Goal: Contribute content: Contribute content

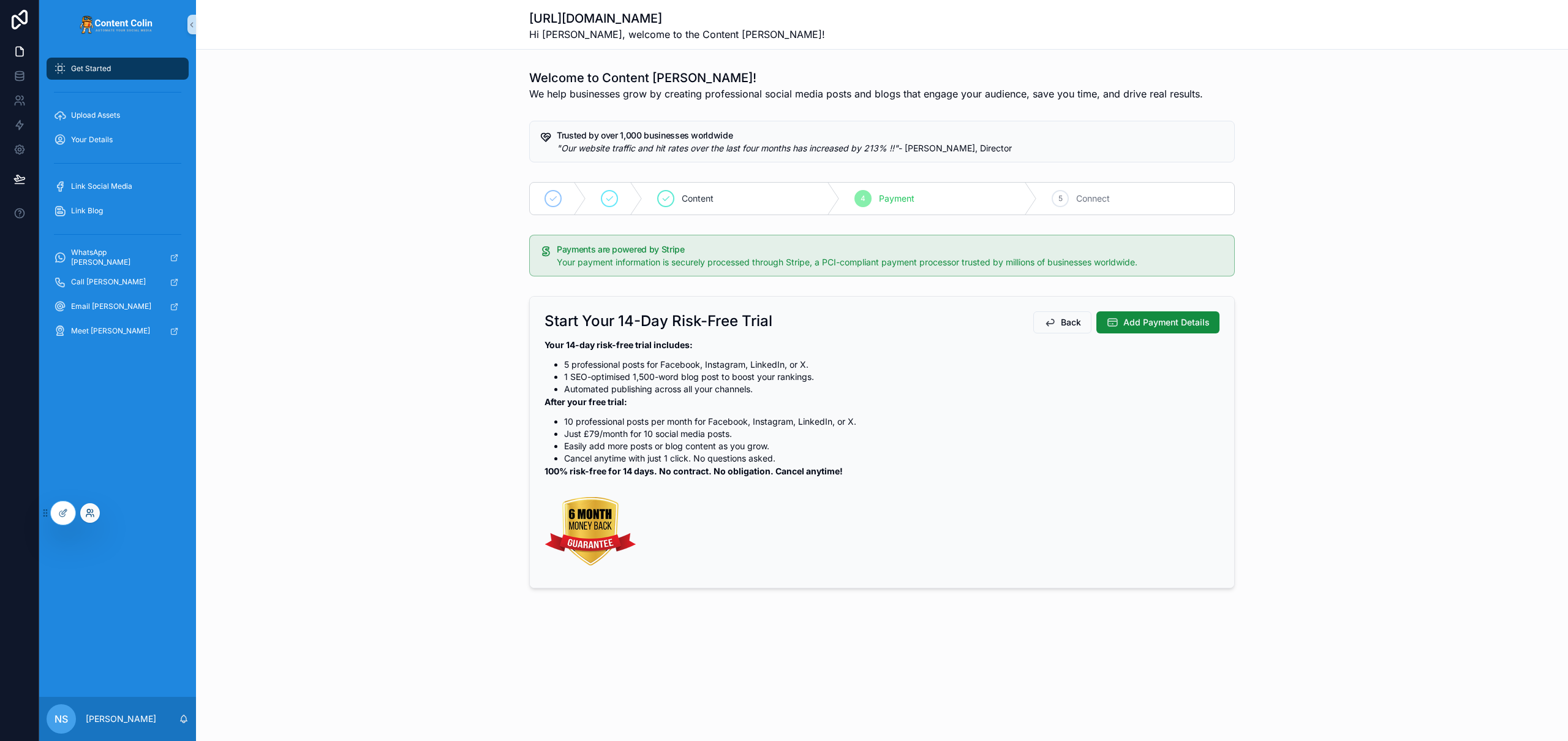
click at [89, 511] on icon at bounding box center [90, 513] width 10 height 10
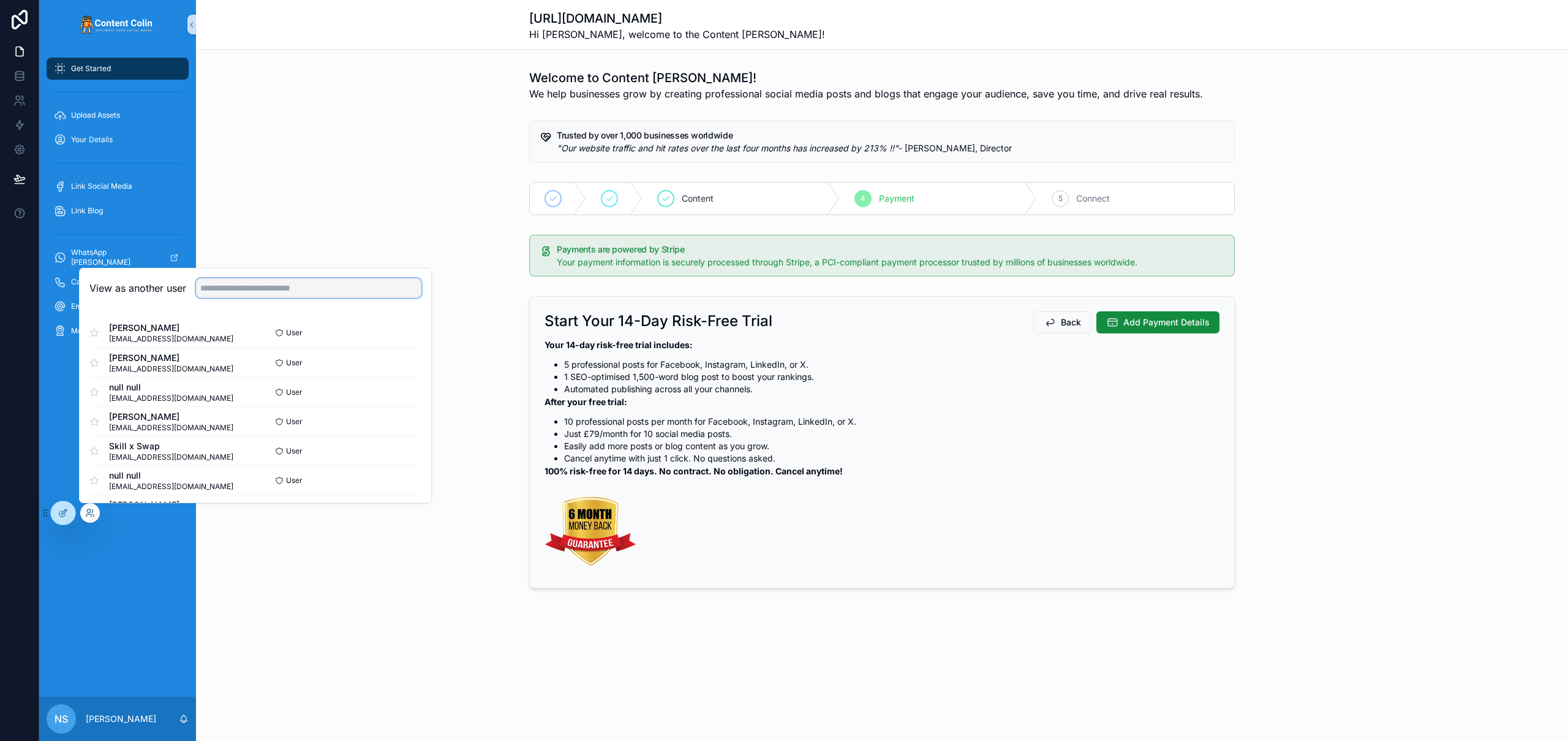
click at [258, 293] on input "text" at bounding box center [309, 287] width 226 height 19
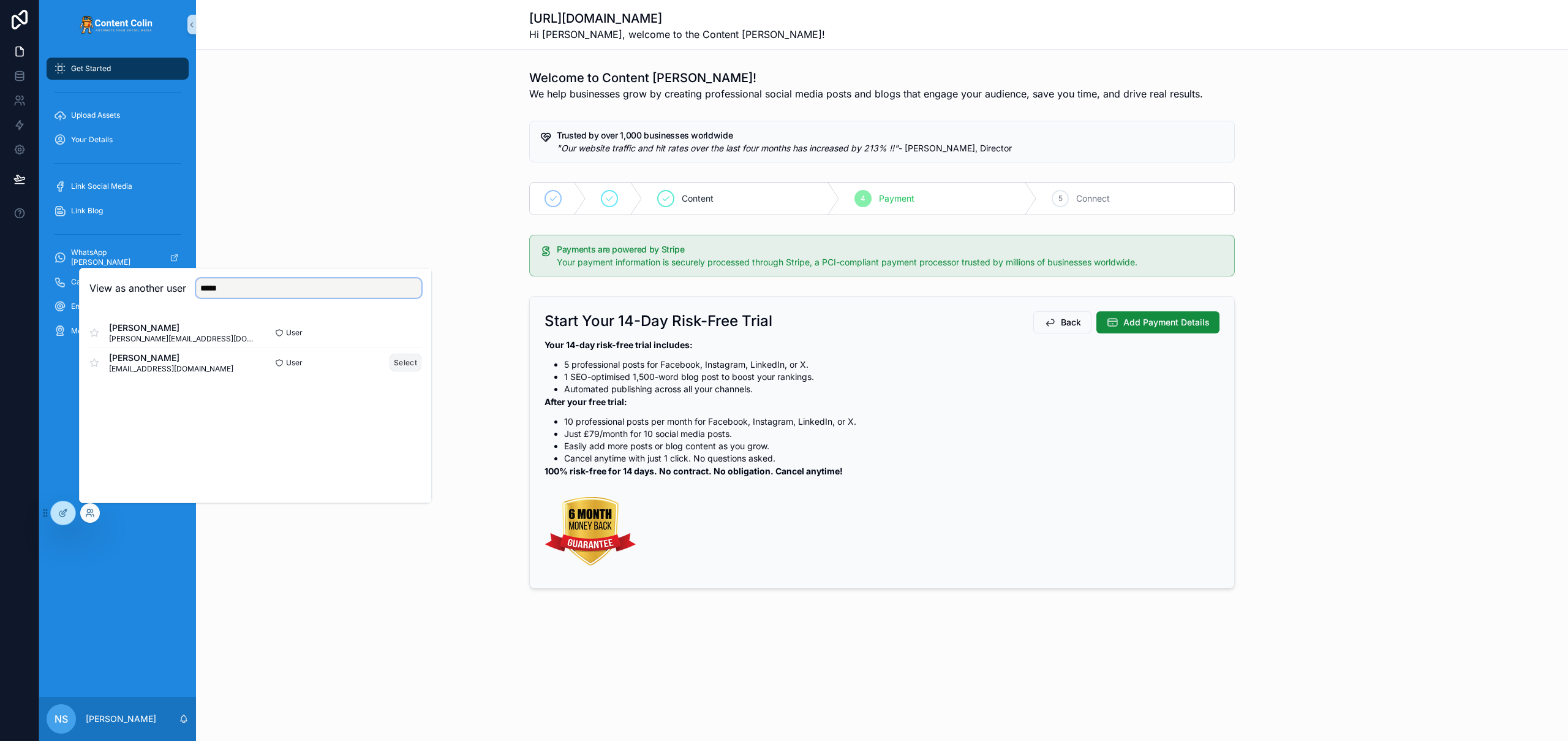
type input "*****"
click at [409, 363] on button "Select" at bounding box center [405, 362] width 32 height 18
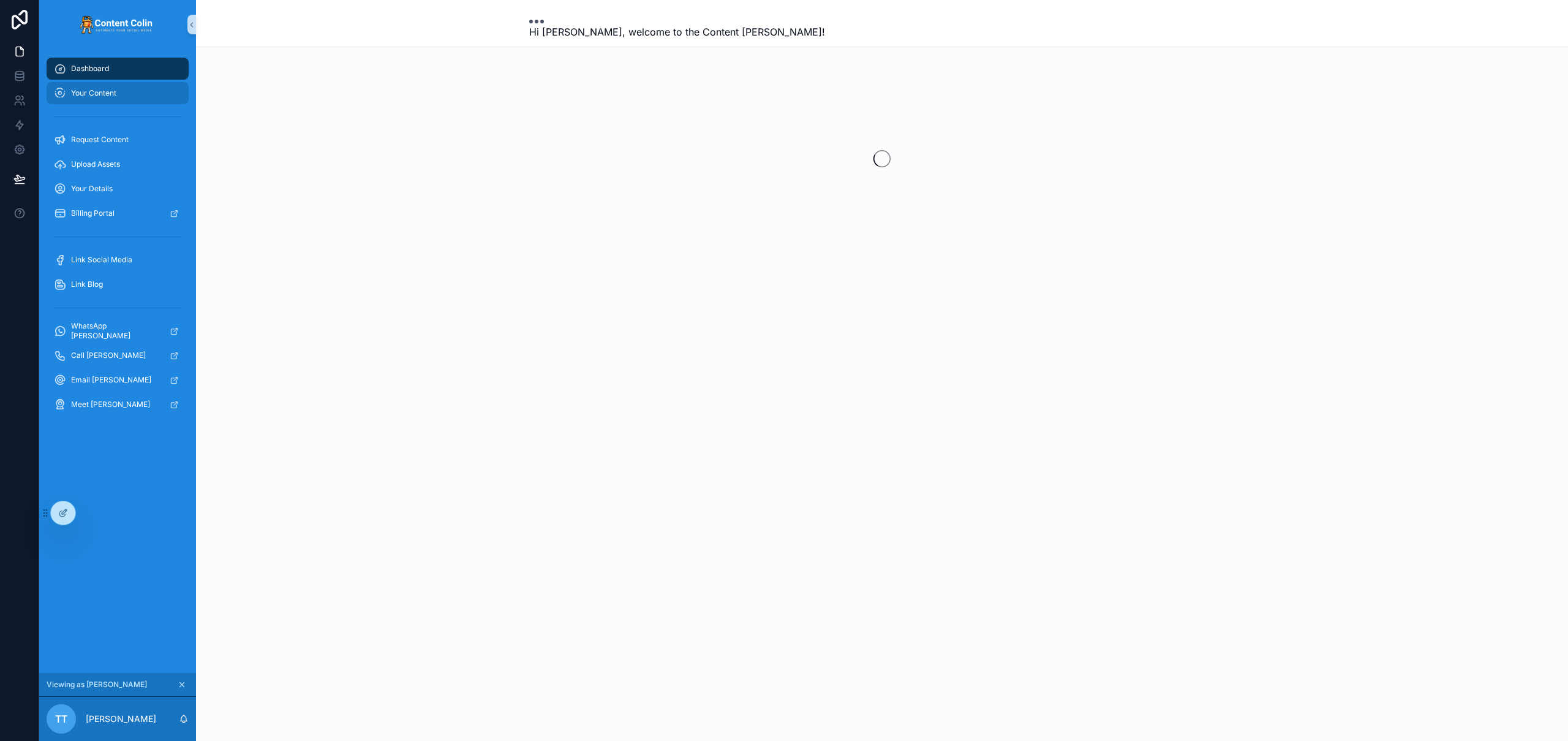
click at [93, 92] on span "Your Content" at bounding box center [93, 93] width 45 height 10
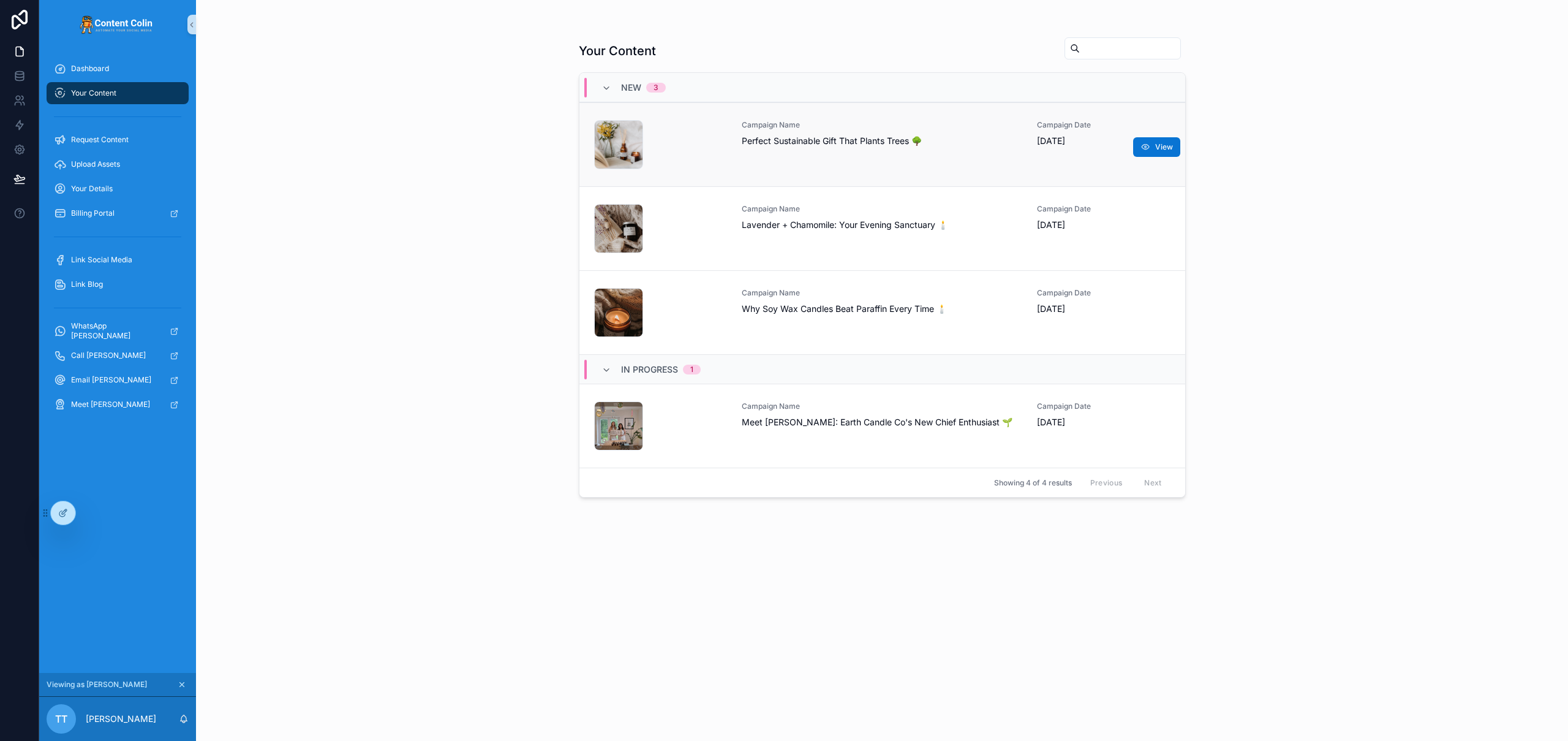
click at [820, 136] on span "Perfect Sustainable Gift That Plants Trees 🌳" at bounding box center [882, 141] width 281 height 12
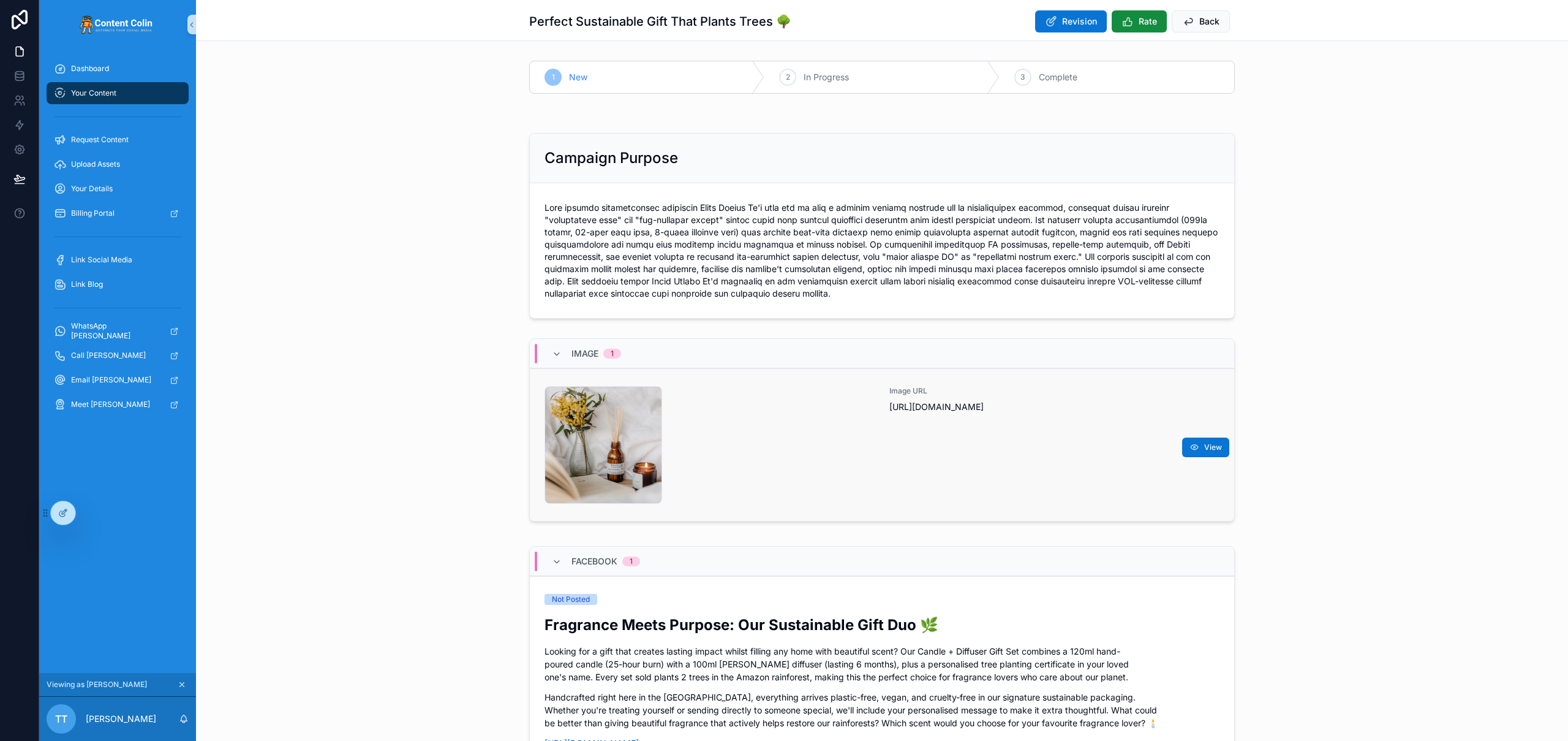
click at [975, 451] on div "Image URL [URL][DOMAIN_NAME]" at bounding box center [1054, 444] width 330 height 118
click at [65, 515] on icon at bounding box center [62, 514] width 5 height 5
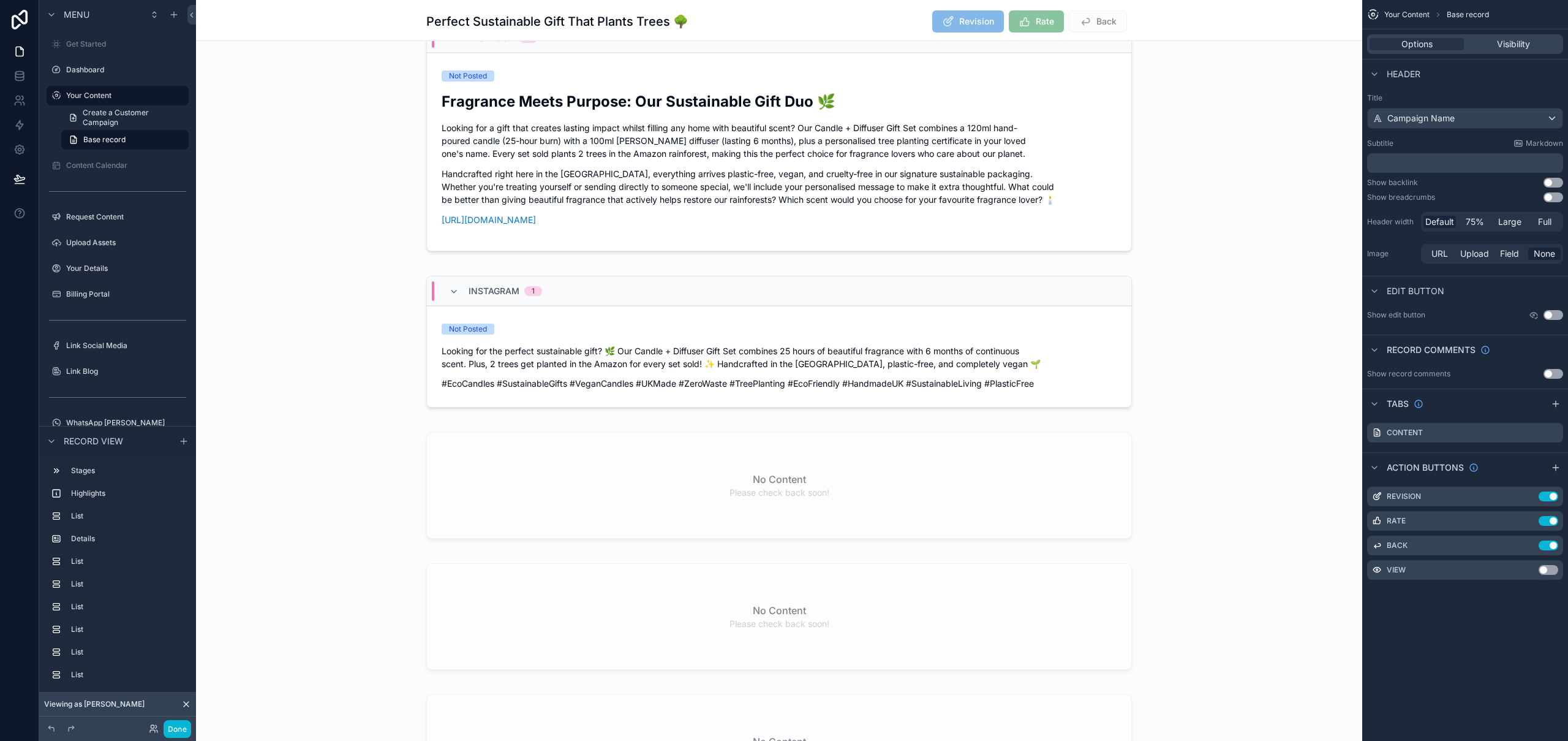
scroll to position [1071, 0]
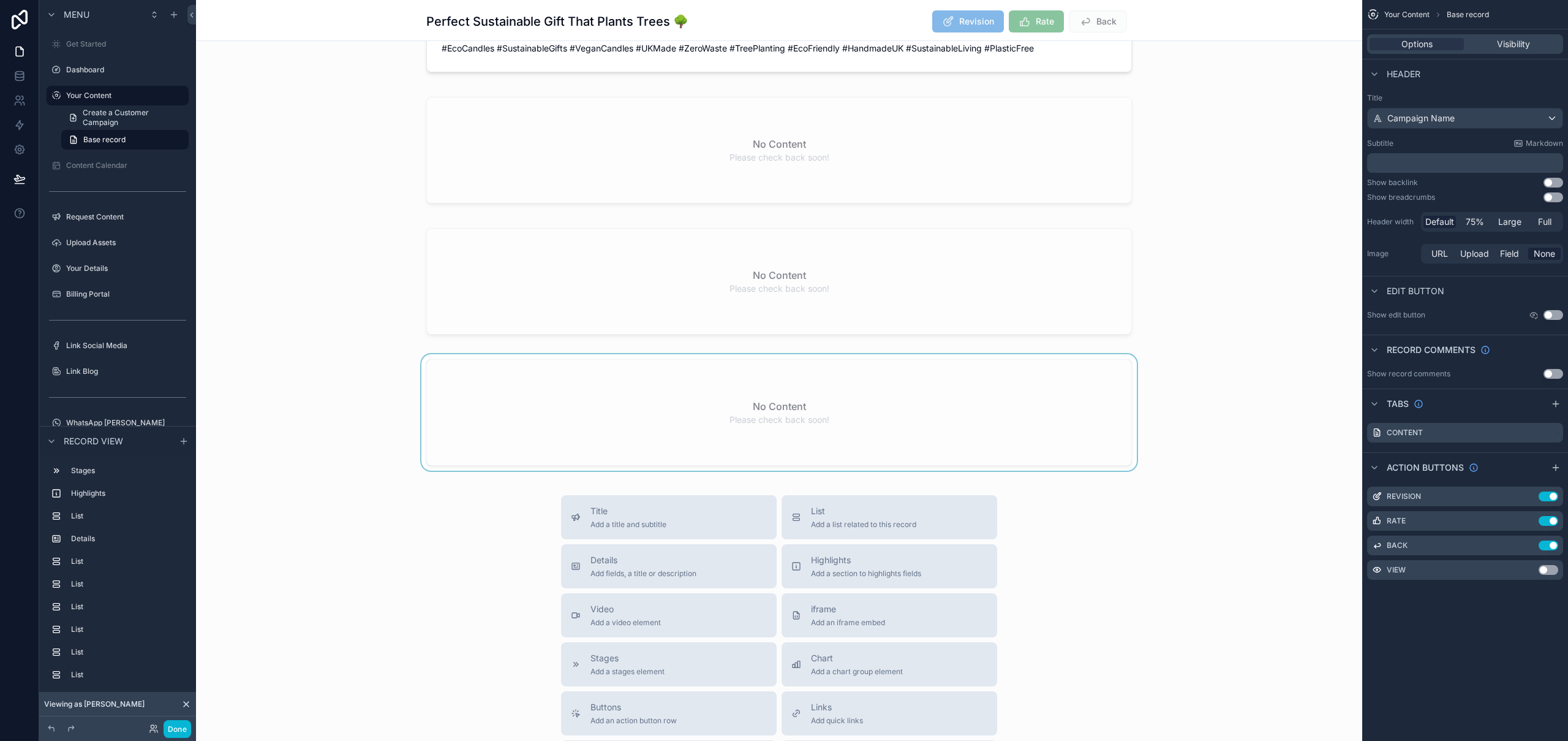
click at [900, 436] on div "scrollable content" at bounding box center [779, 415] width 1166 height 122
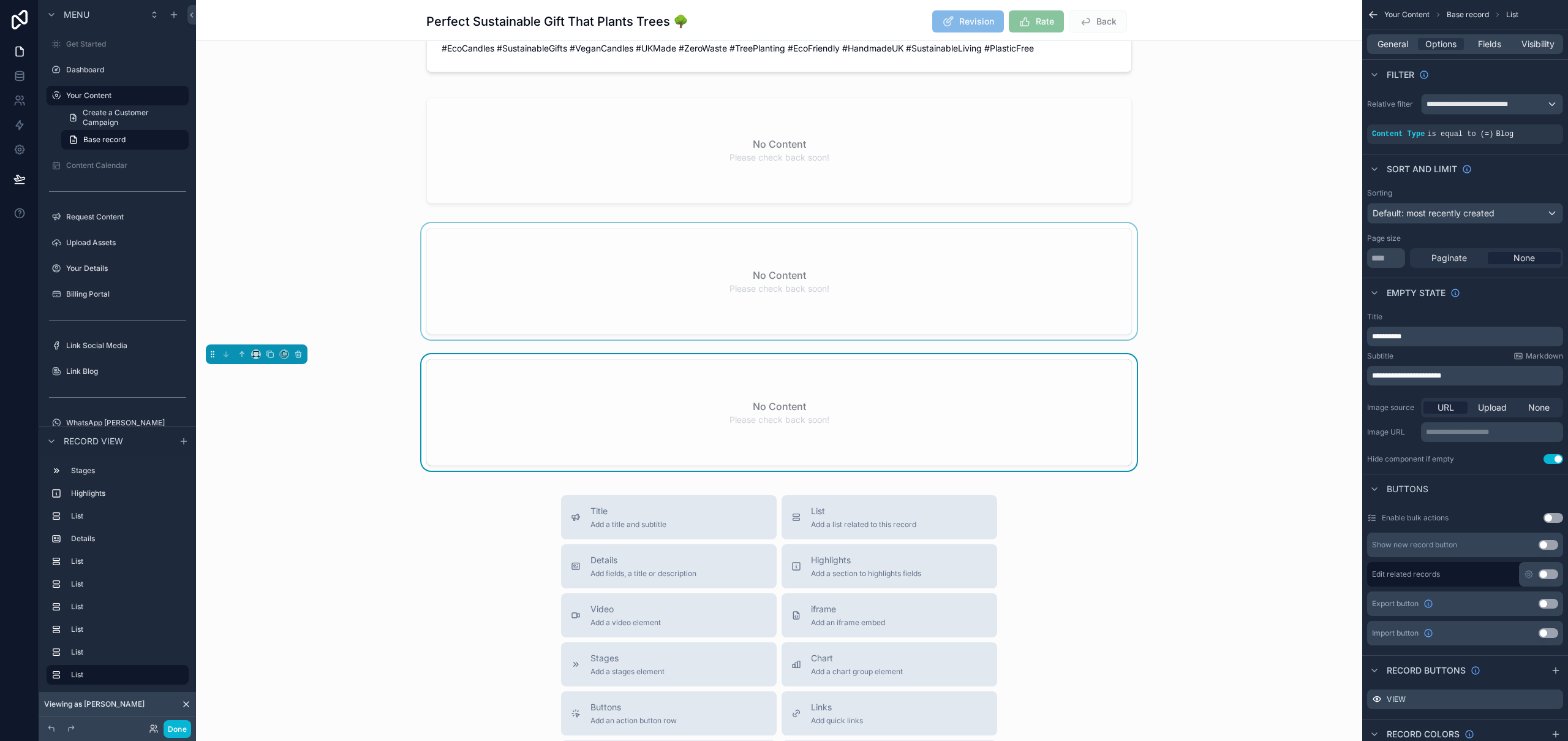
click at [894, 293] on div "scrollable content" at bounding box center [779, 284] width 1166 height 122
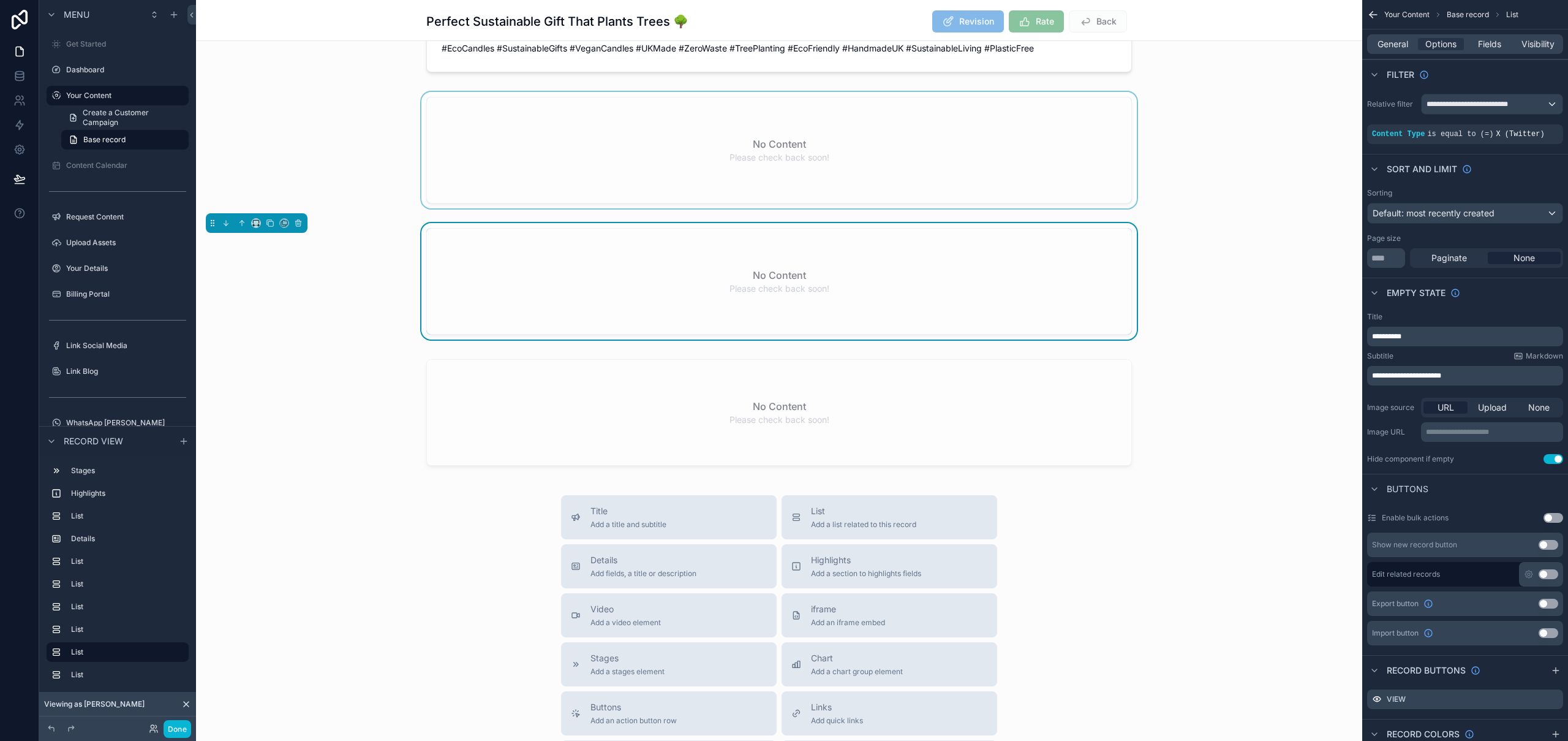
click at [912, 173] on div "scrollable content" at bounding box center [779, 153] width 1166 height 122
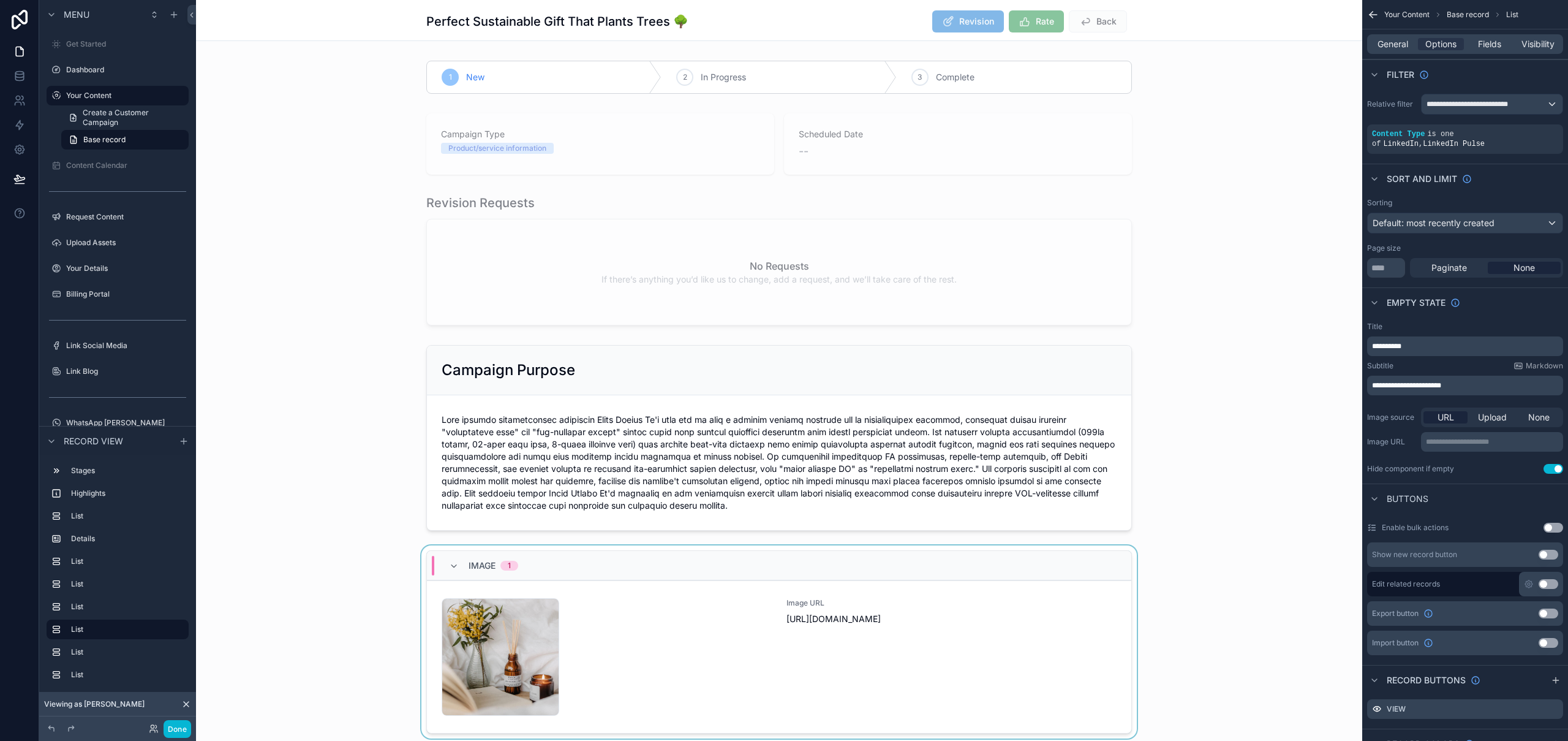
scroll to position [89, 0]
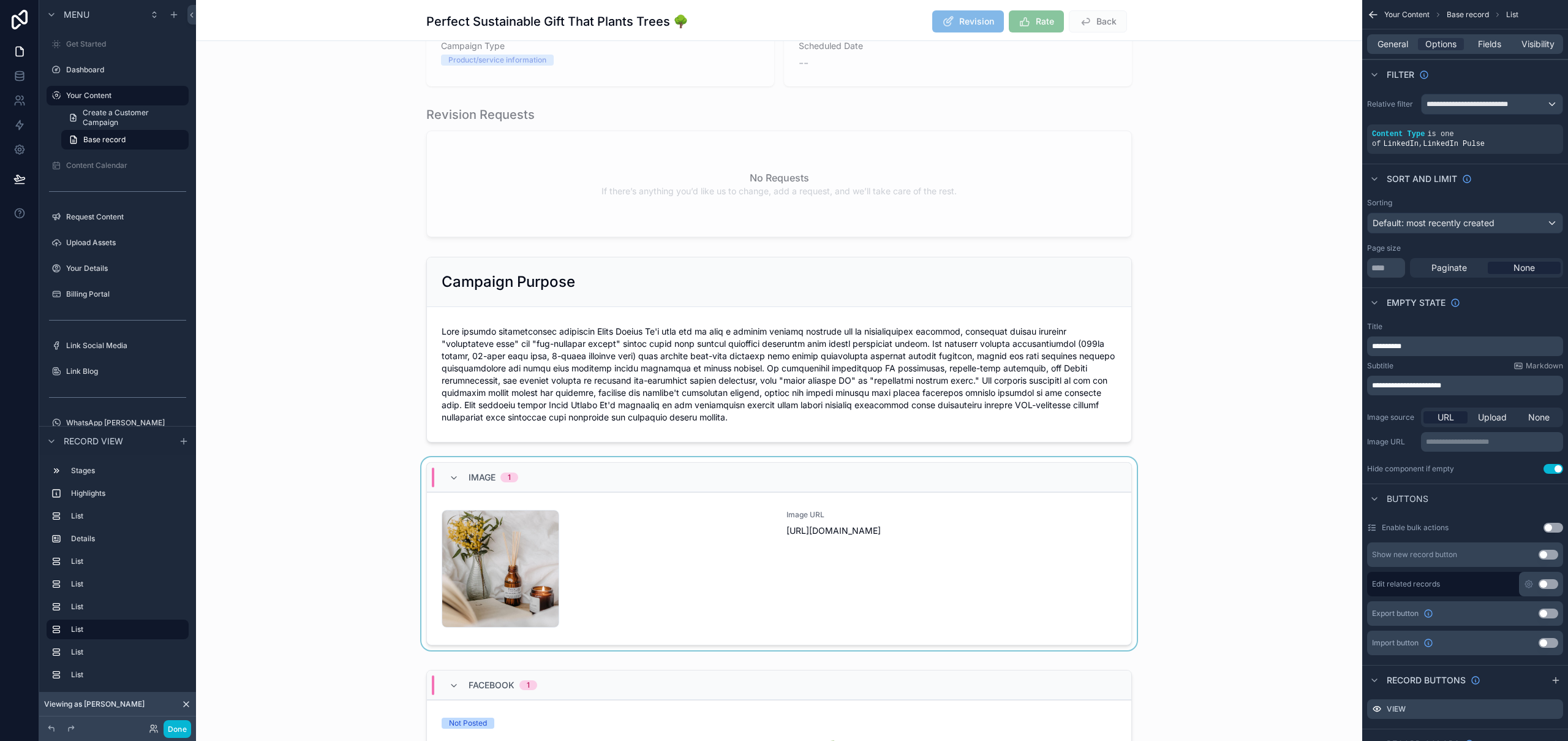
click at [680, 584] on div "scrollable content" at bounding box center [779, 556] width 1166 height 198
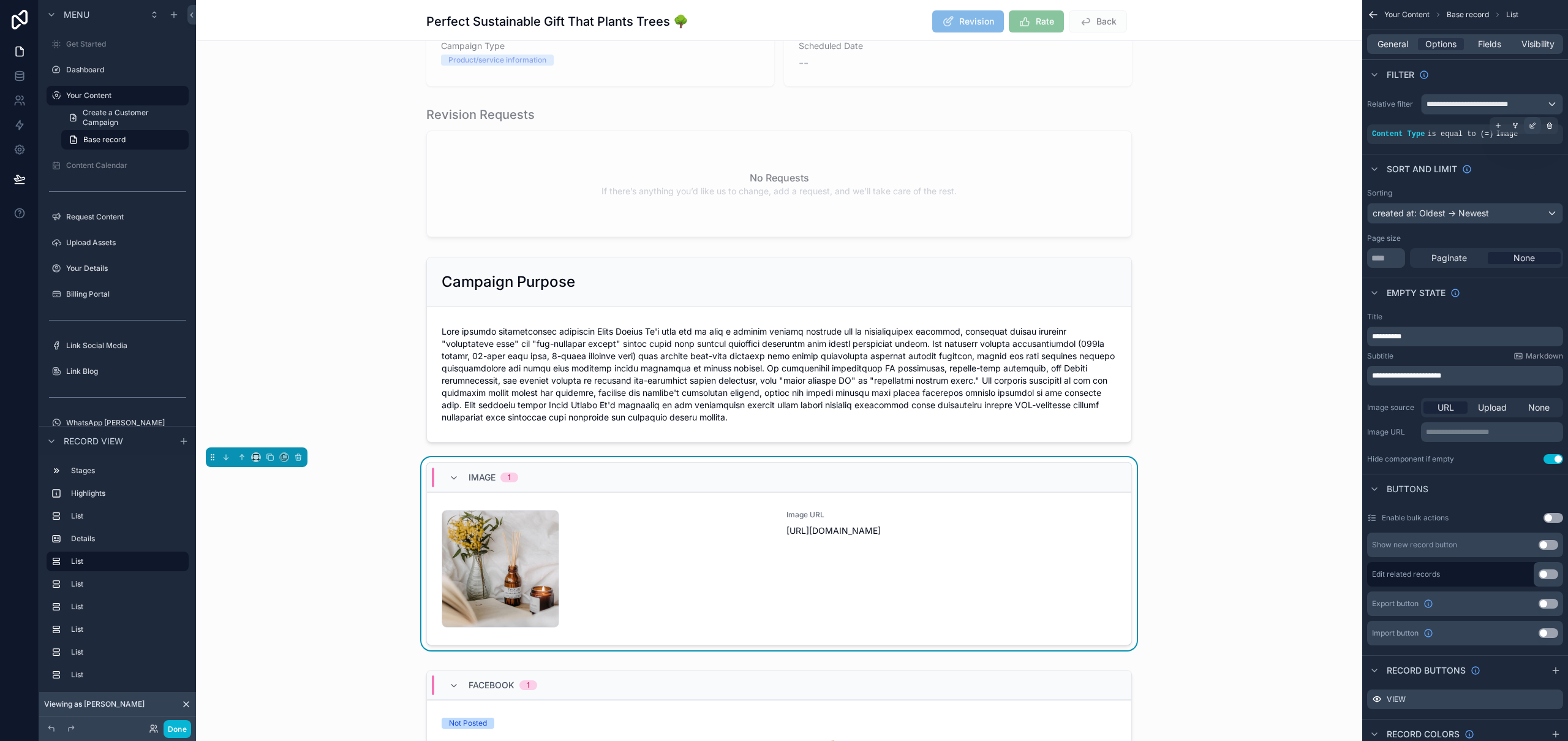
click at [1536, 127] on div "scrollable content" at bounding box center [1533, 126] width 17 height 17
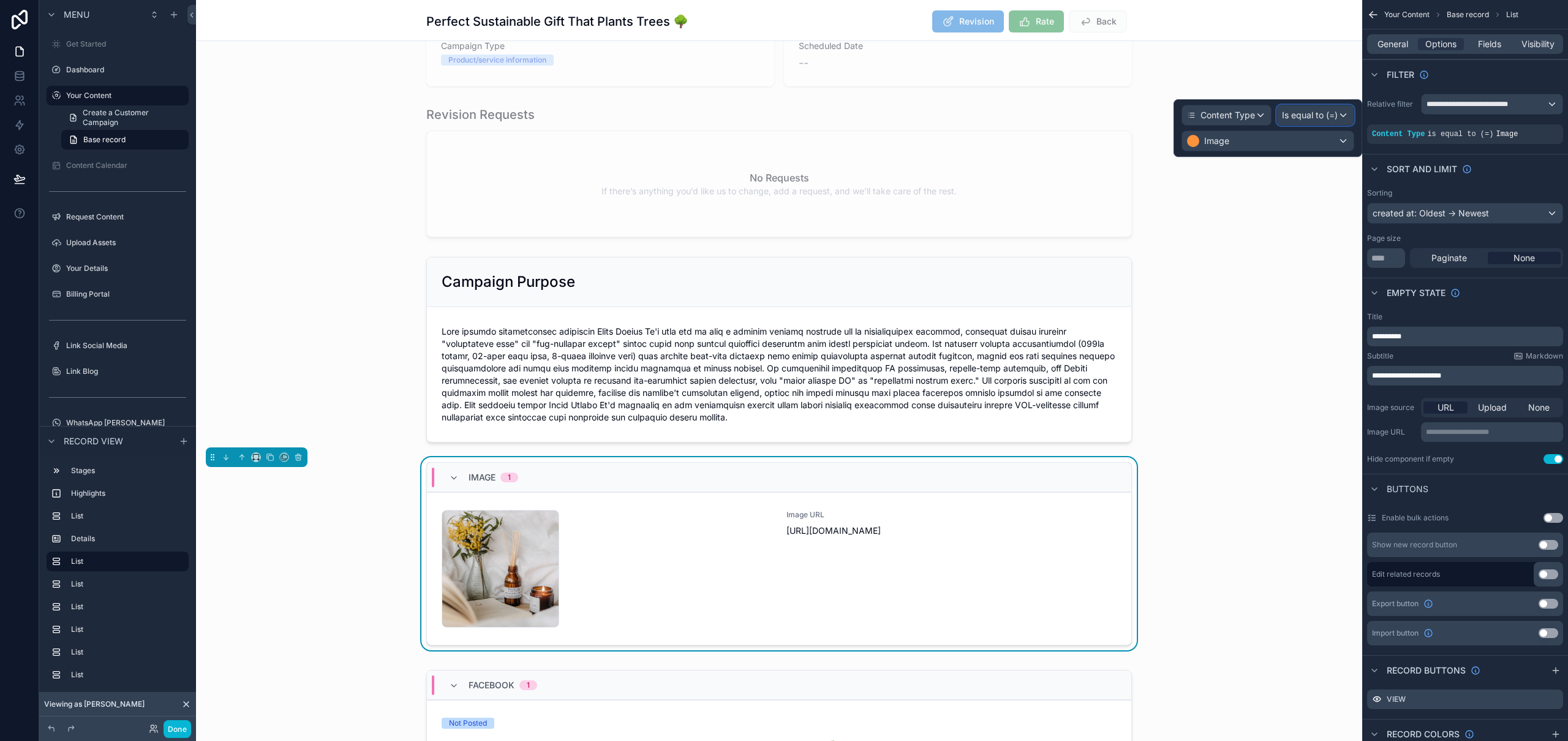
click at [1328, 116] on span "Is equal to (=)" at bounding box center [1309, 116] width 55 height 12
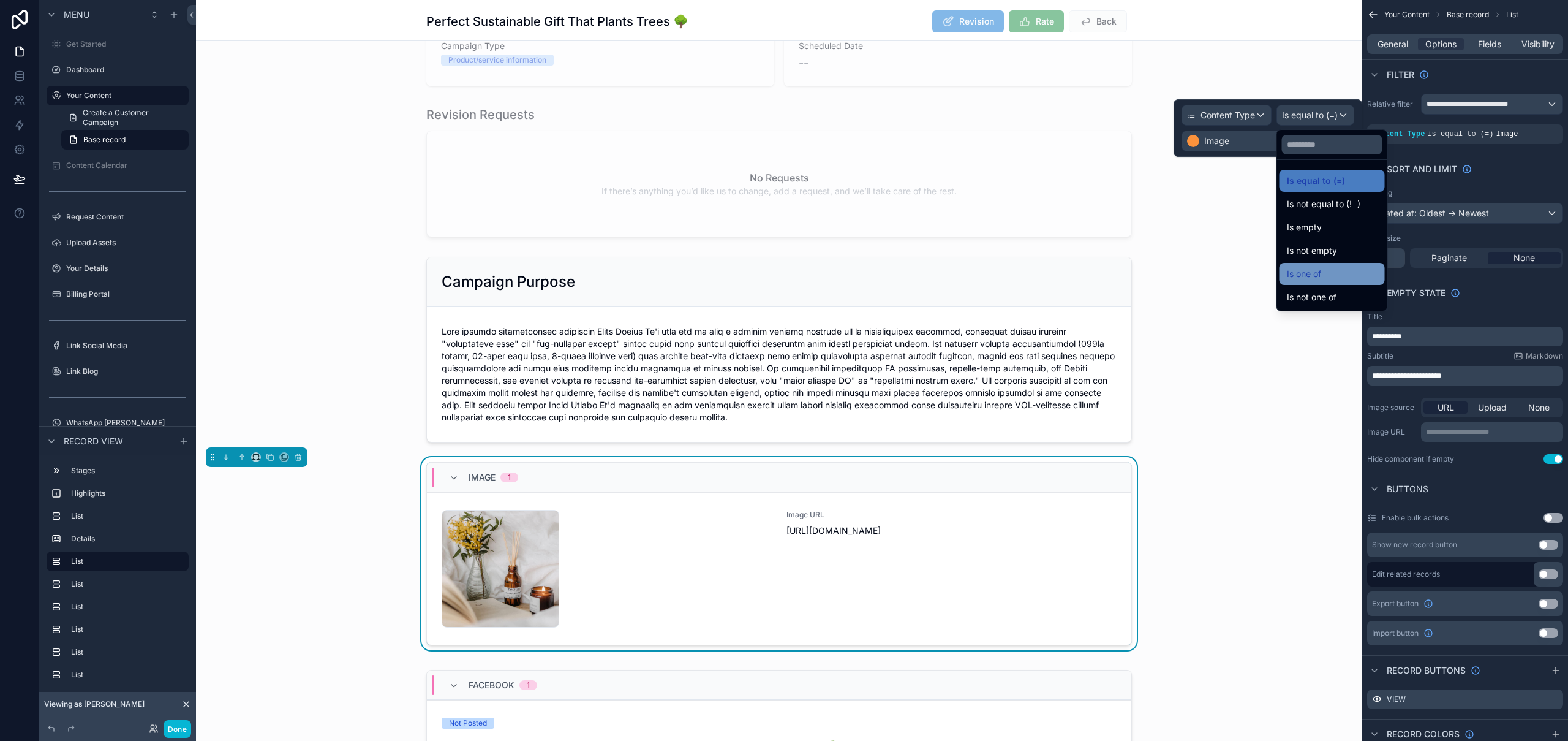
click at [1326, 267] on div "Is one of" at bounding box center [1332, 273] width 91 height 15
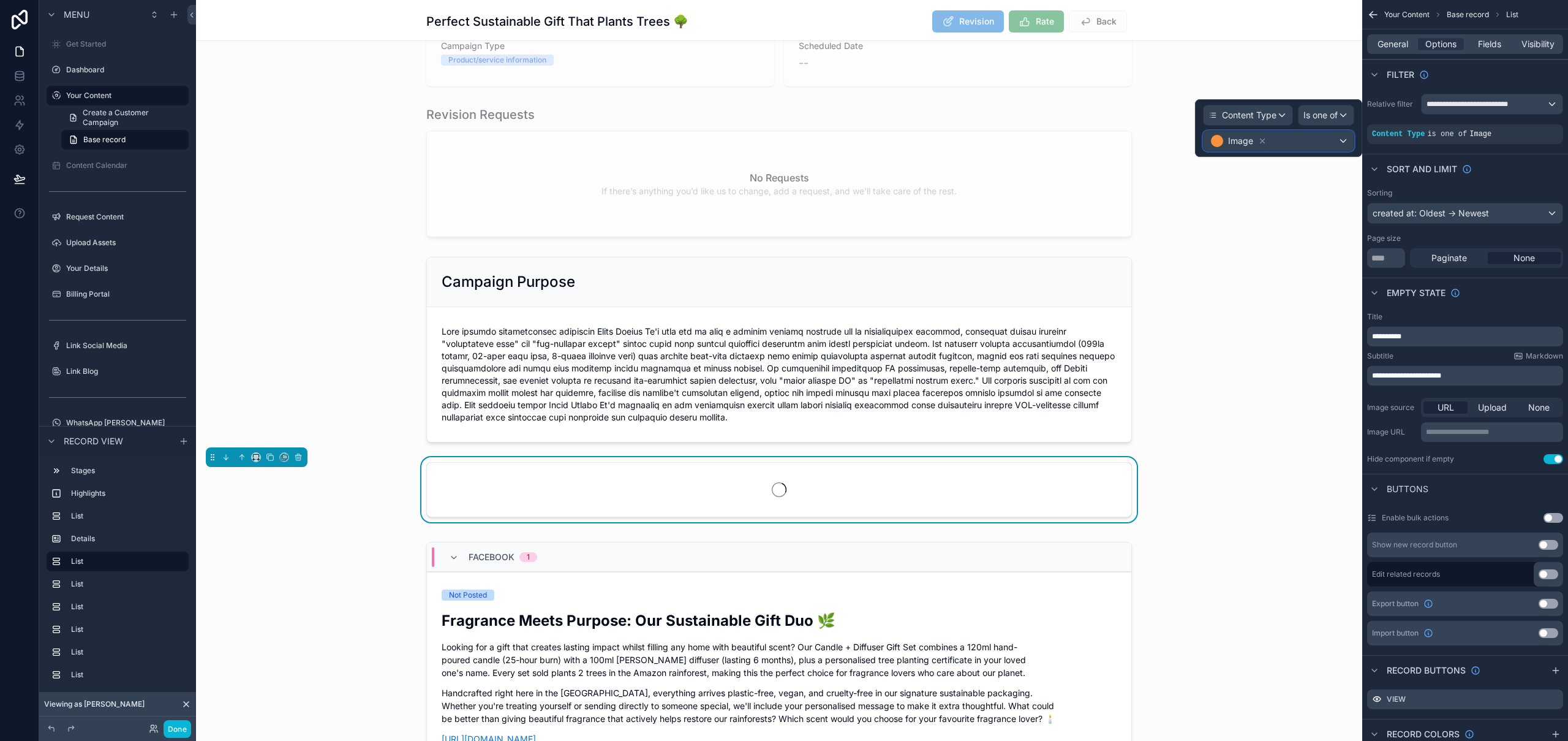
click at [1289, 141] on div "Image" at bounding box center [1278, 140] width 150 height 19
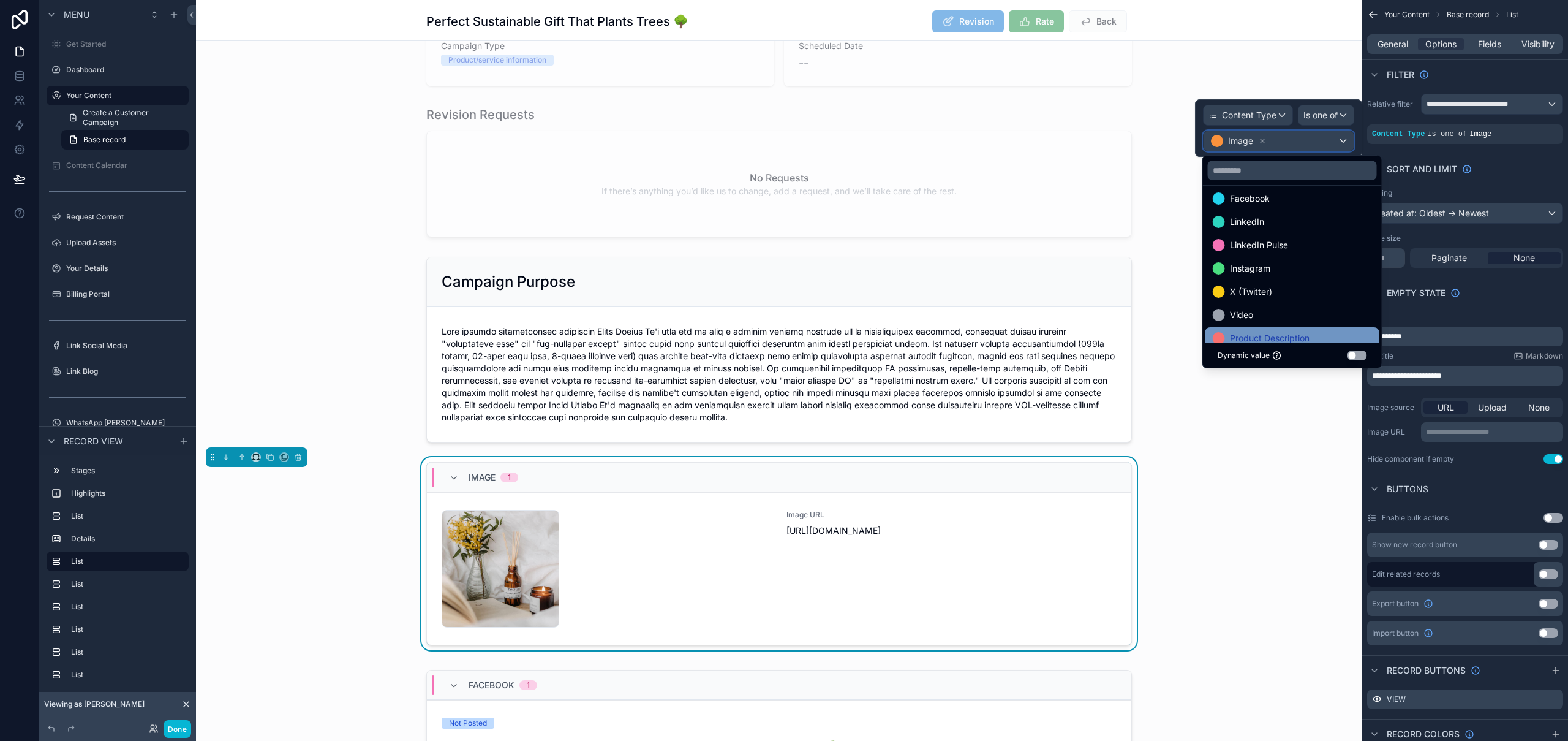
scroll to position [71, 0]
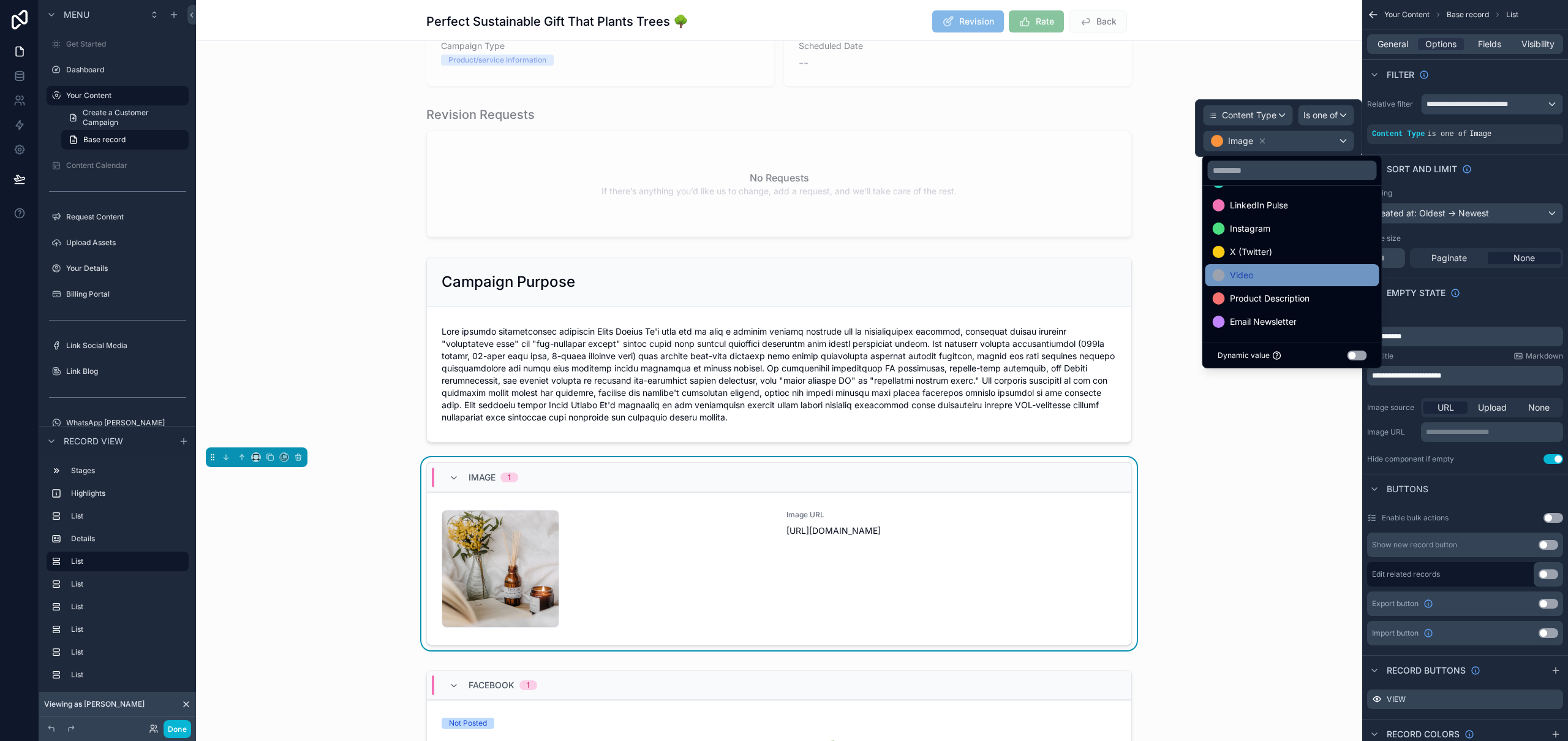
click at [1287, 273] on div "Video" at bounding box center [1292, 275] width 159 height 15
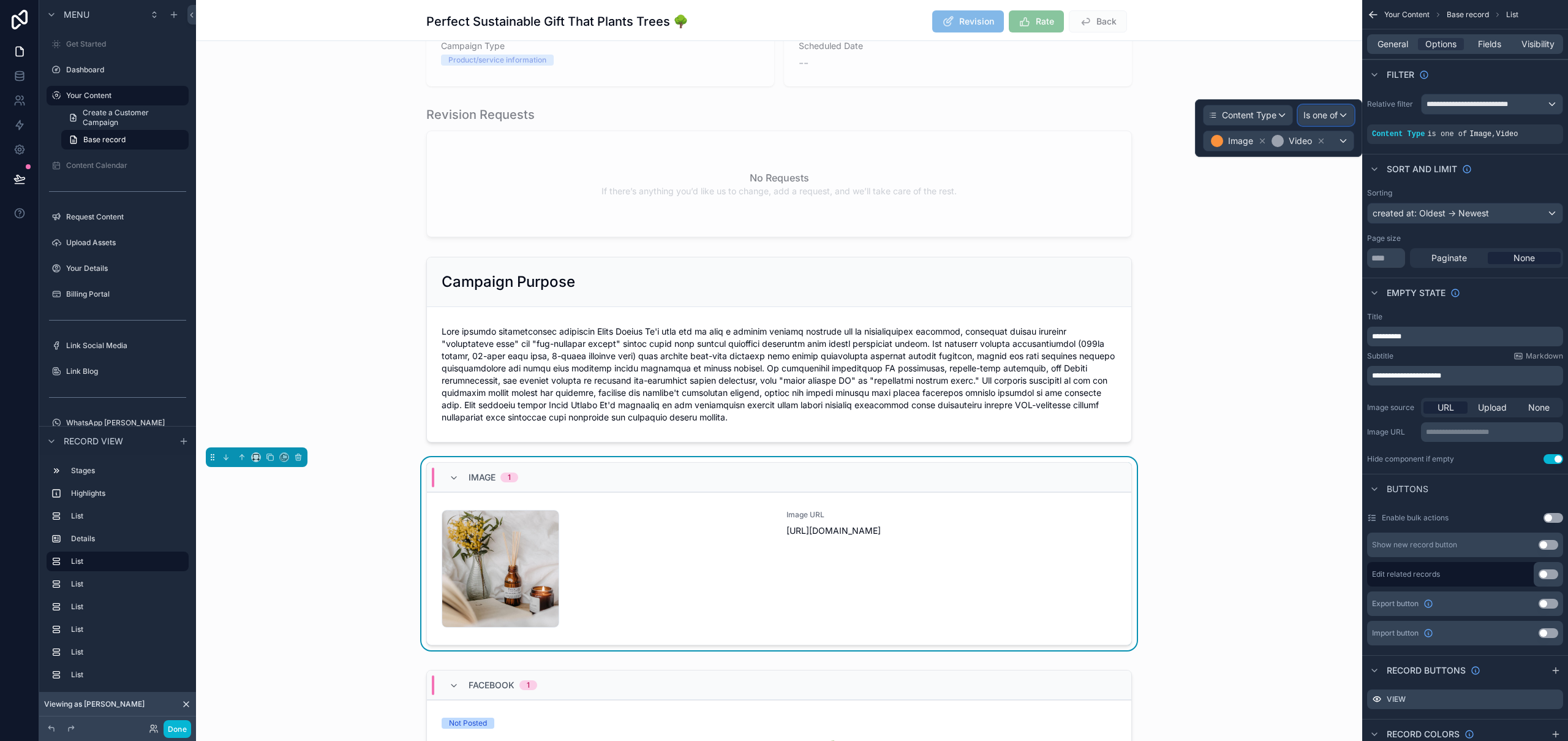
click at [1322, 122] on div "Is one of" at bounding box center [1326, 115] width 55 height 19
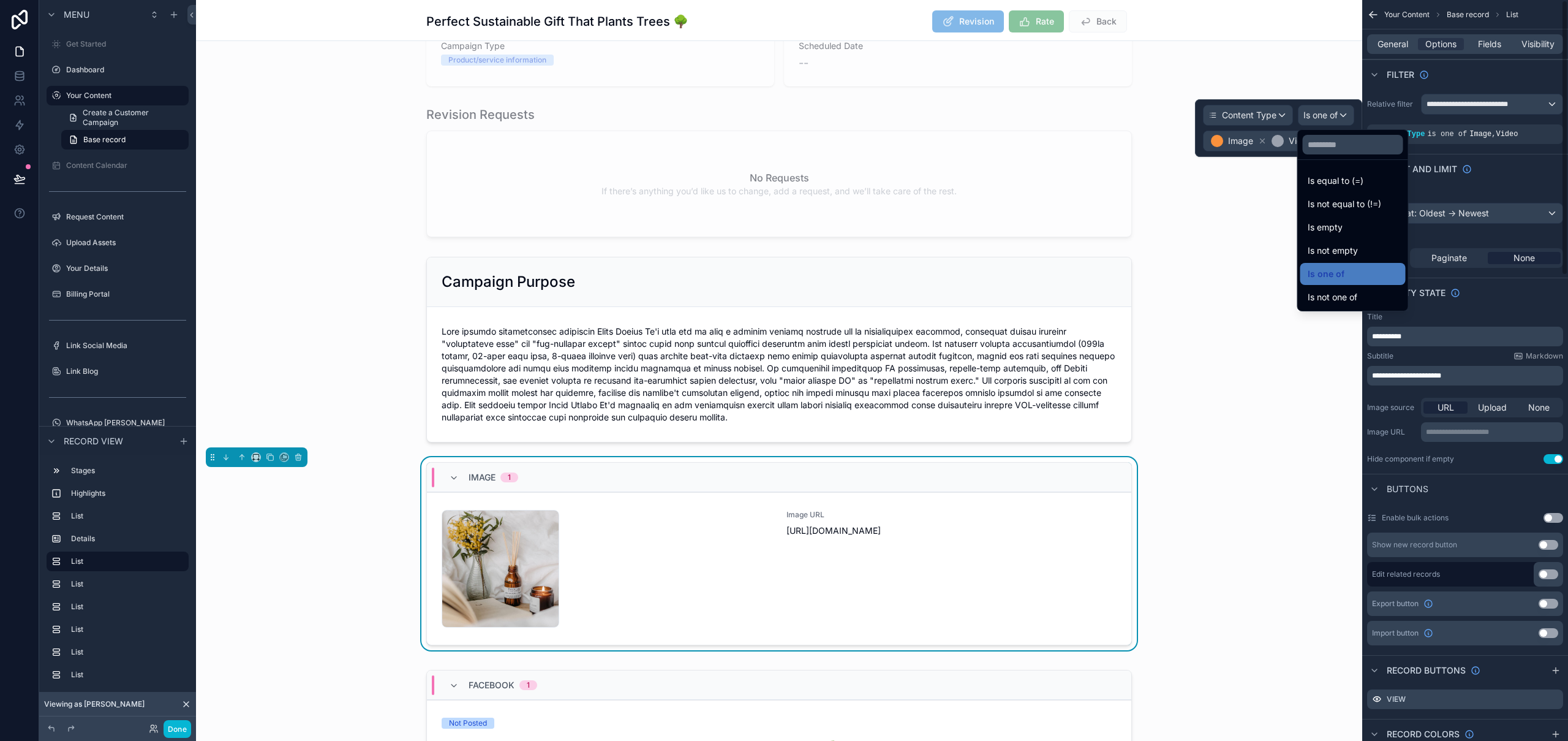
click at [1556, 179] on div "Sort And Limit" at bounding box center [1464, 169] width 206 height 29
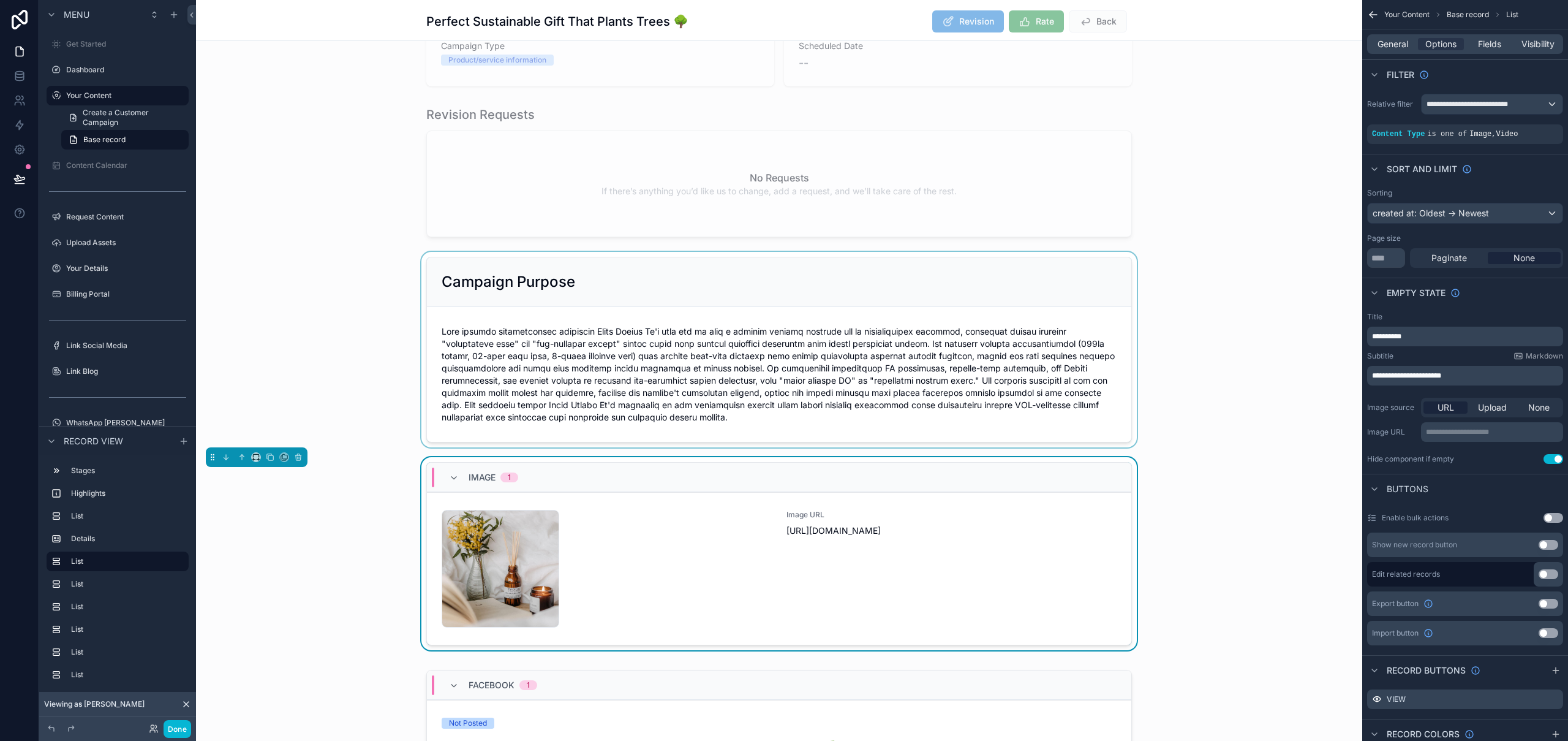
click at [1186, 379] on div "scrollable content" at bounding box center [779, 350] width 1166 height 196
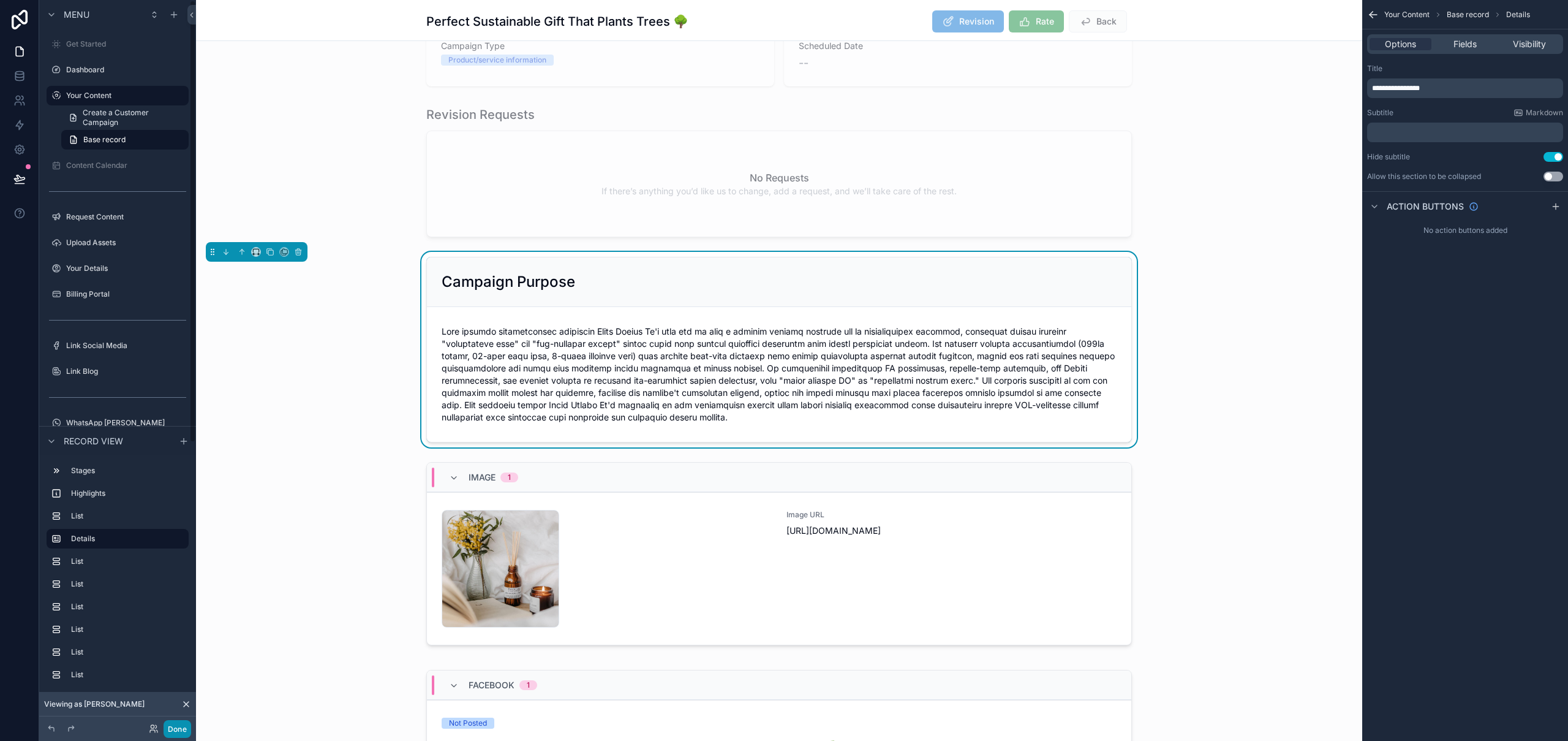
click at [172, 729] on button "Done" at bounding box center [177, 729] width 28 height 18
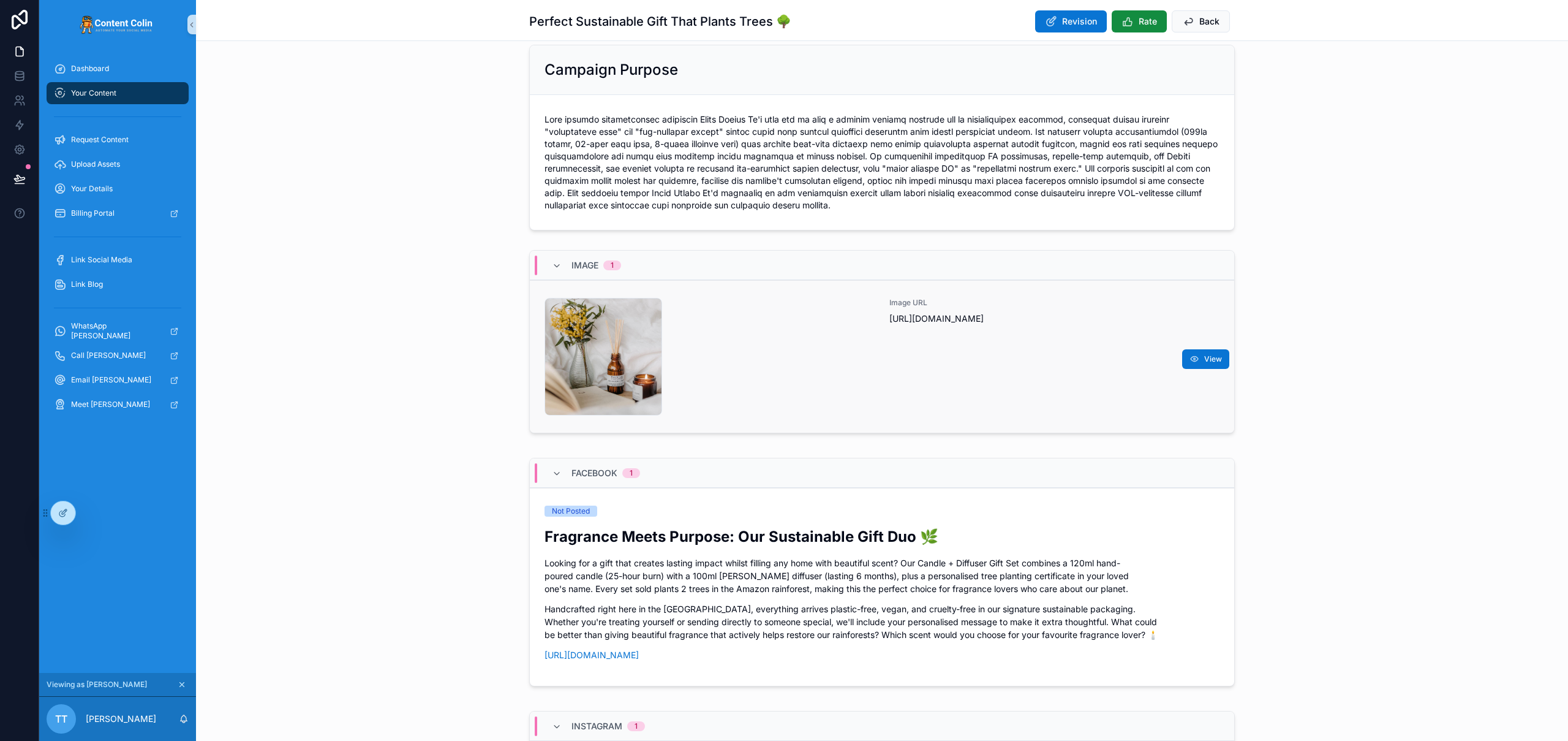
click at [1015, 334] on div "Image URL [URL][DOMAIN_NAME]" at bounding box center [1054, 357] width 330 height 118
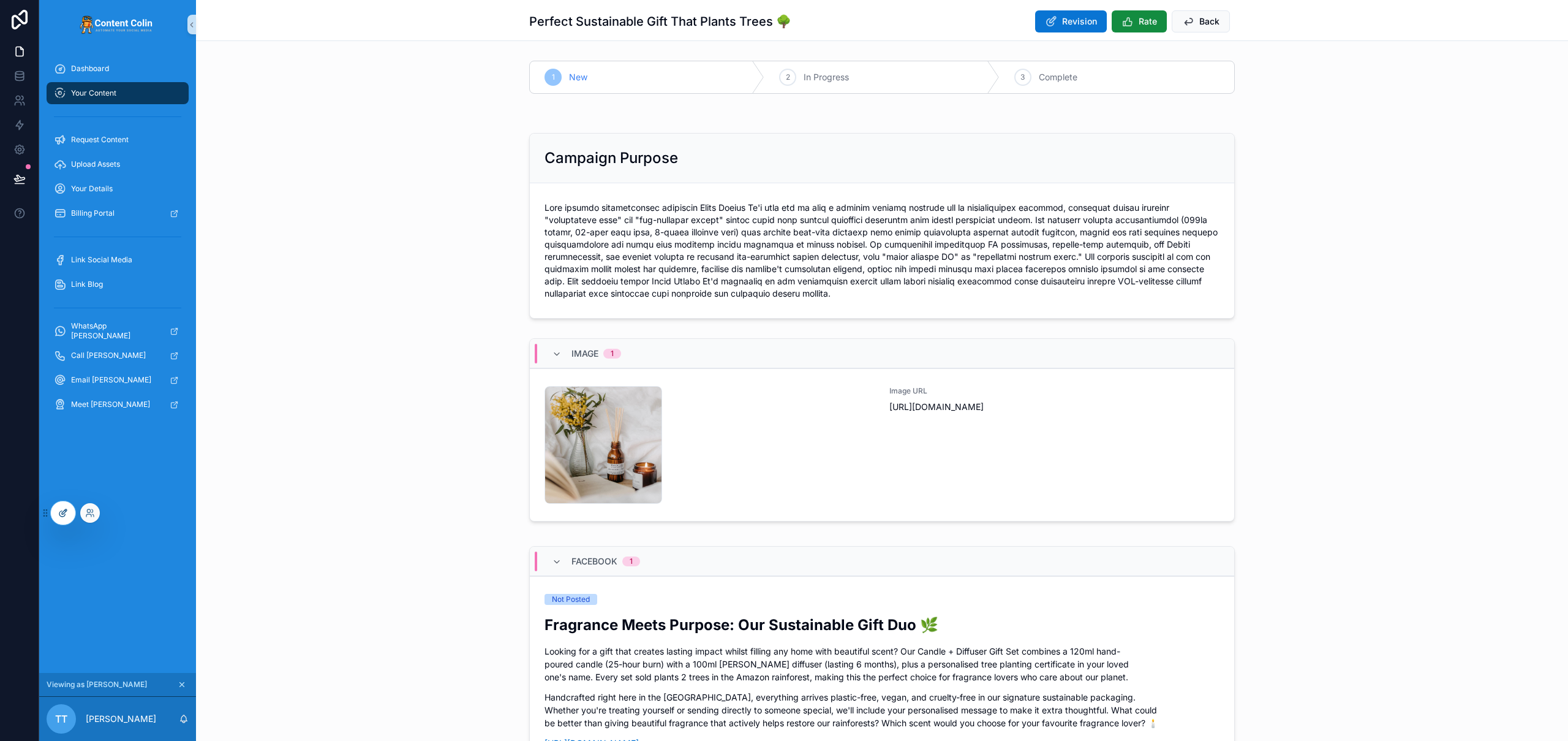
click at [65, 515] on icon at bounding box center [63, 513] width 10 height 10
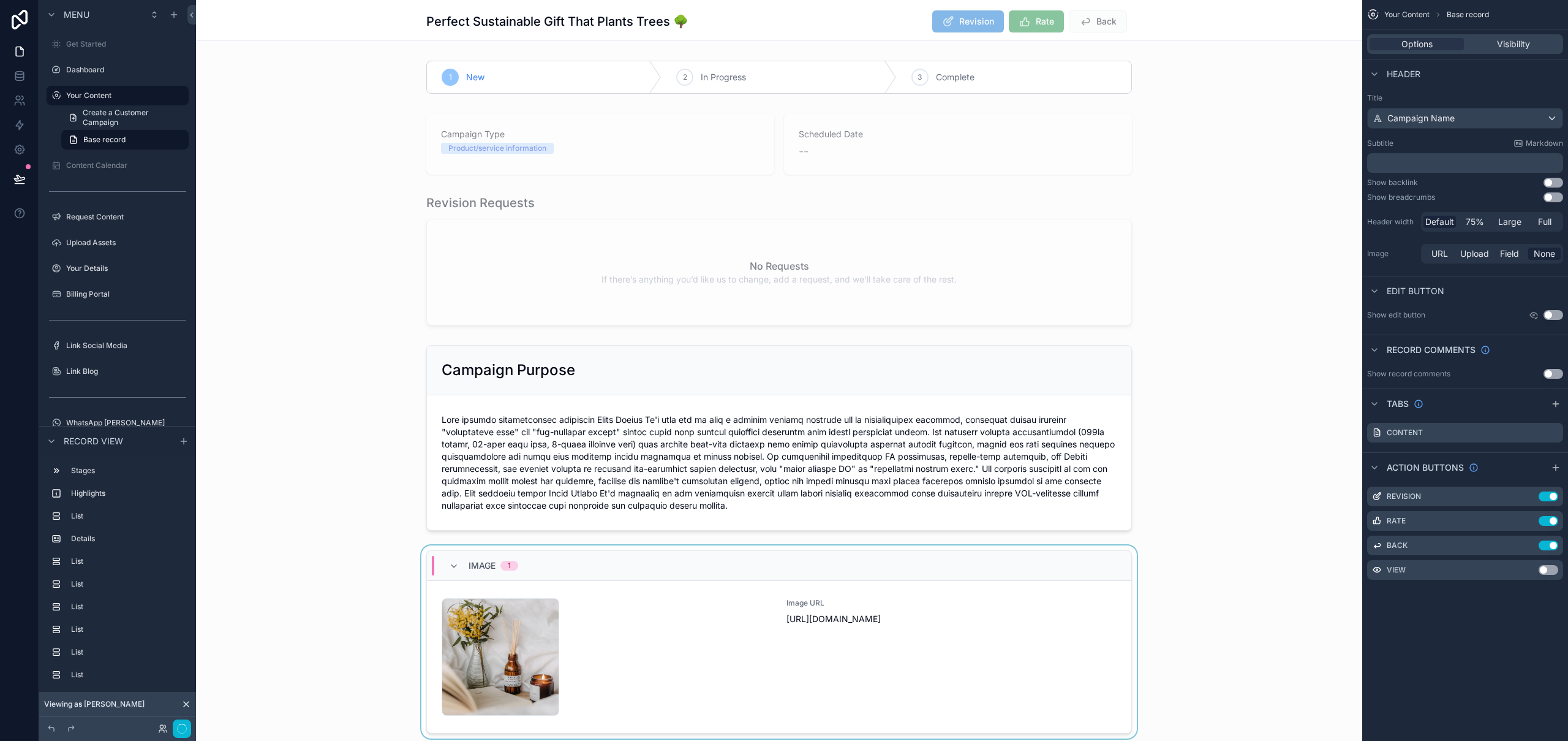
click at [688, 643] on div "scrollable content" at bounding box center [779, 644] width 1166 height 198
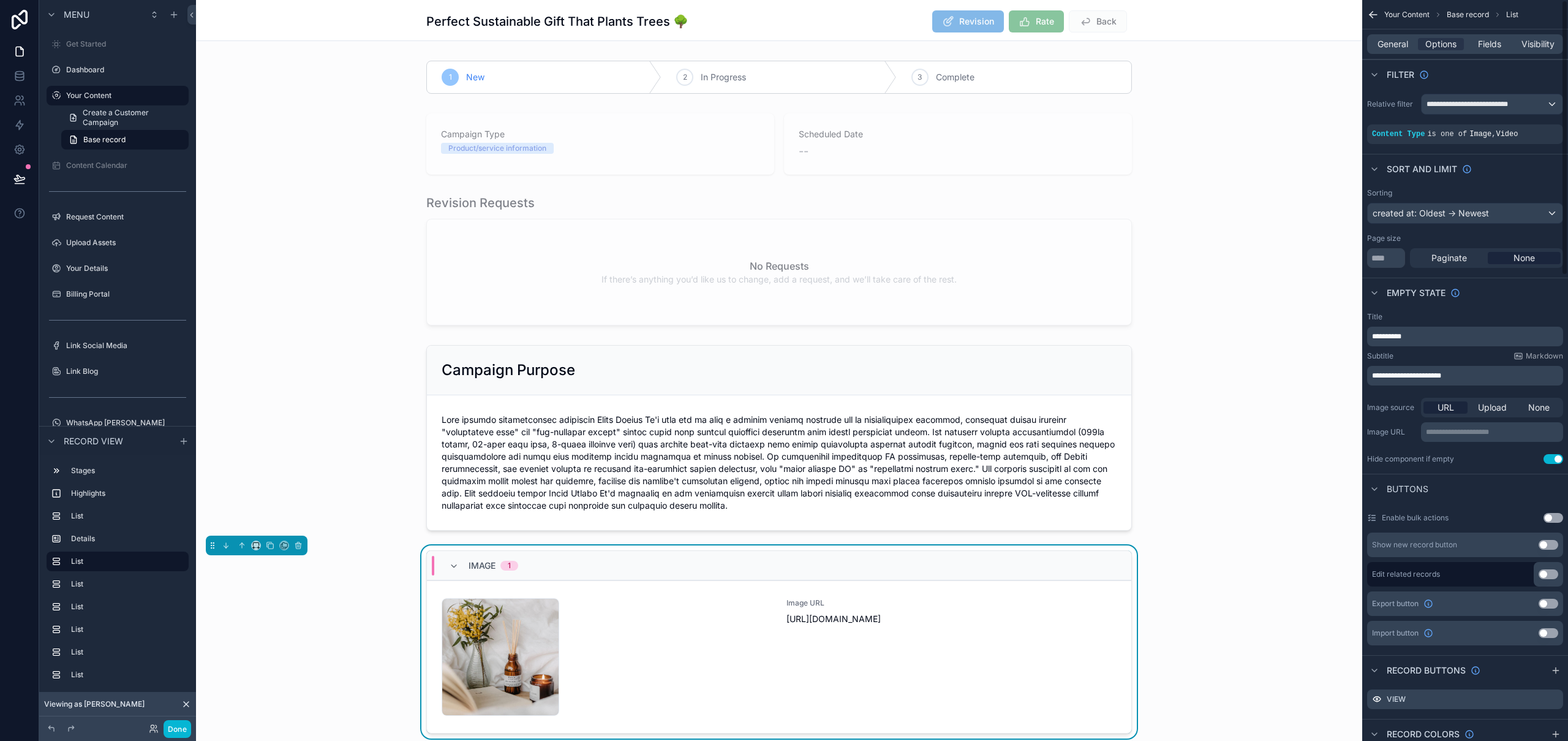
click at [1491, 38] on div "General Options Fields Visibility" at bounding box center [1465, 44] width 196 height 19
click at [1490, 49] on span "Fields" at bounding box center [1489, 44] width 23 height 12
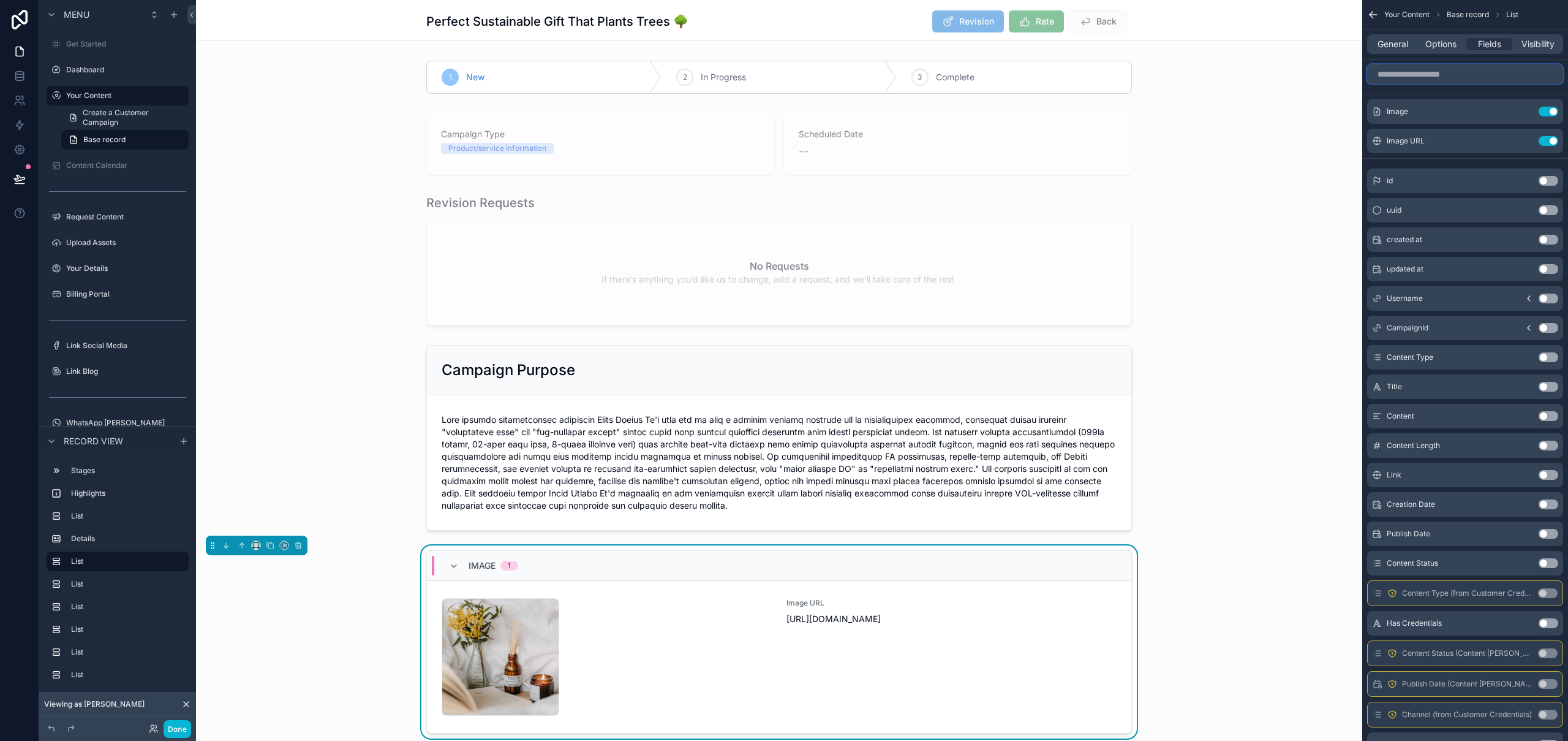
click at [1464, 72] on input "scrollable content" at bounding box center [1465, 74] width 196 height 19
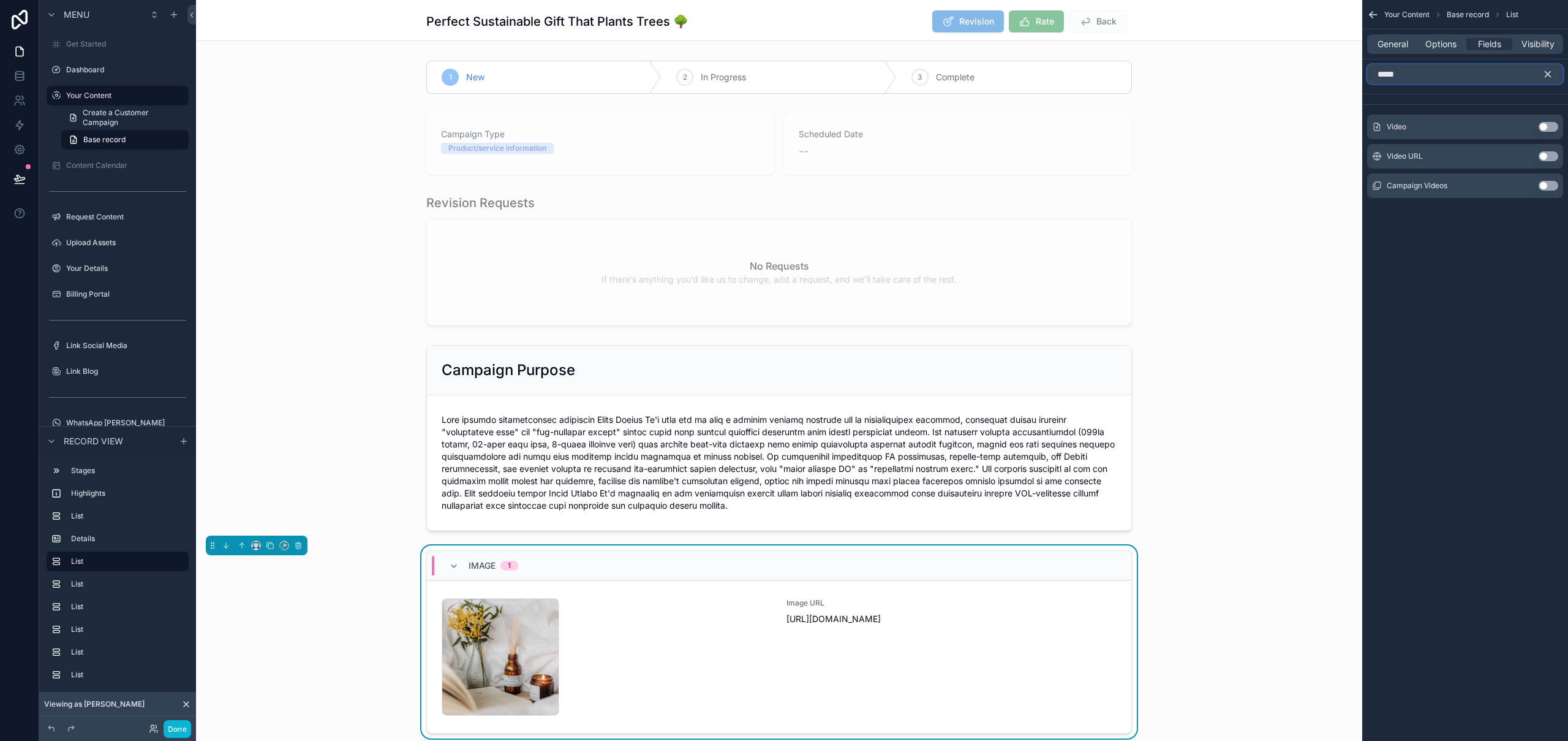
type input "*****"
click at [1550, 129] on button "Use setting" at bounding box center [1548, 126] width 19 height 10
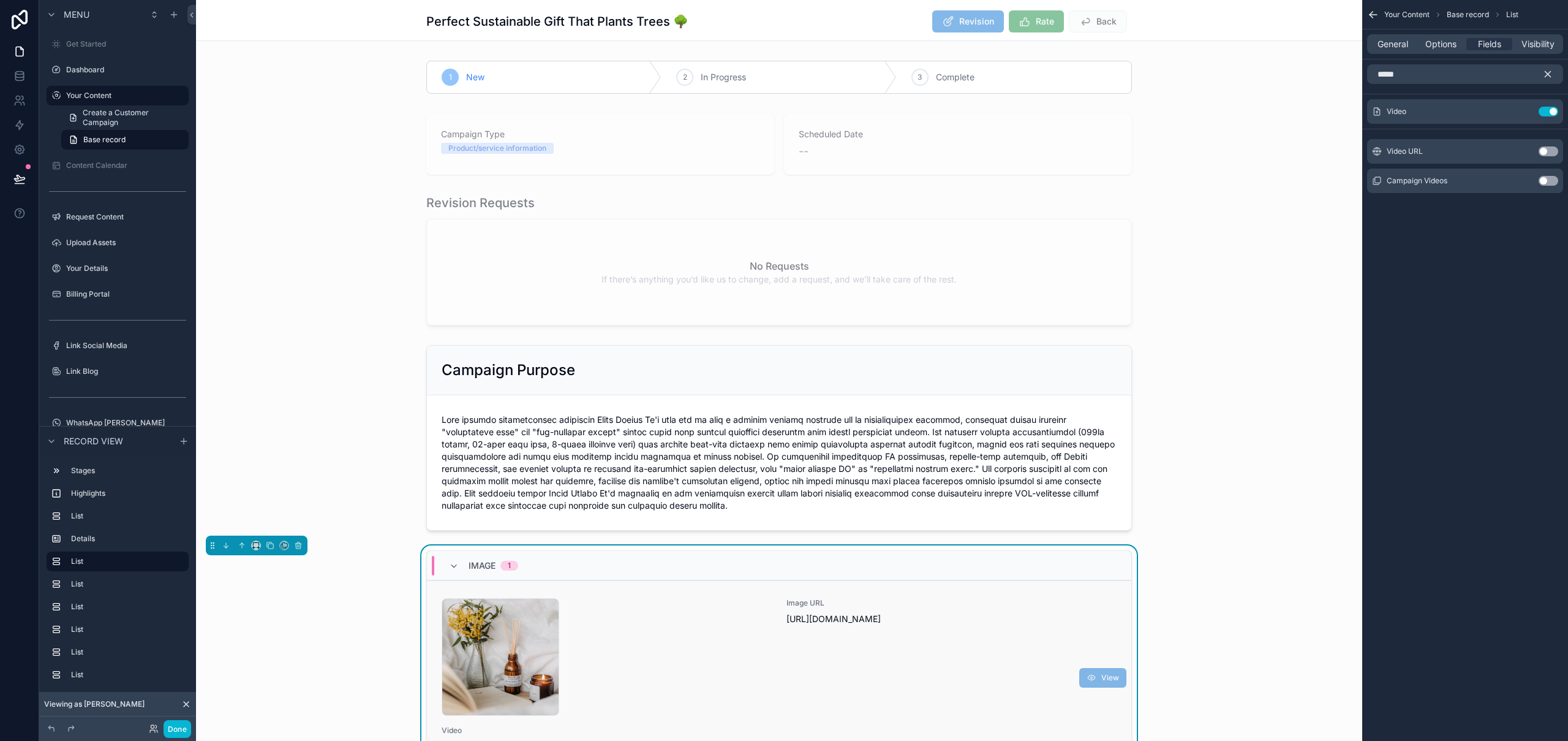
scroll to position [259, 0]
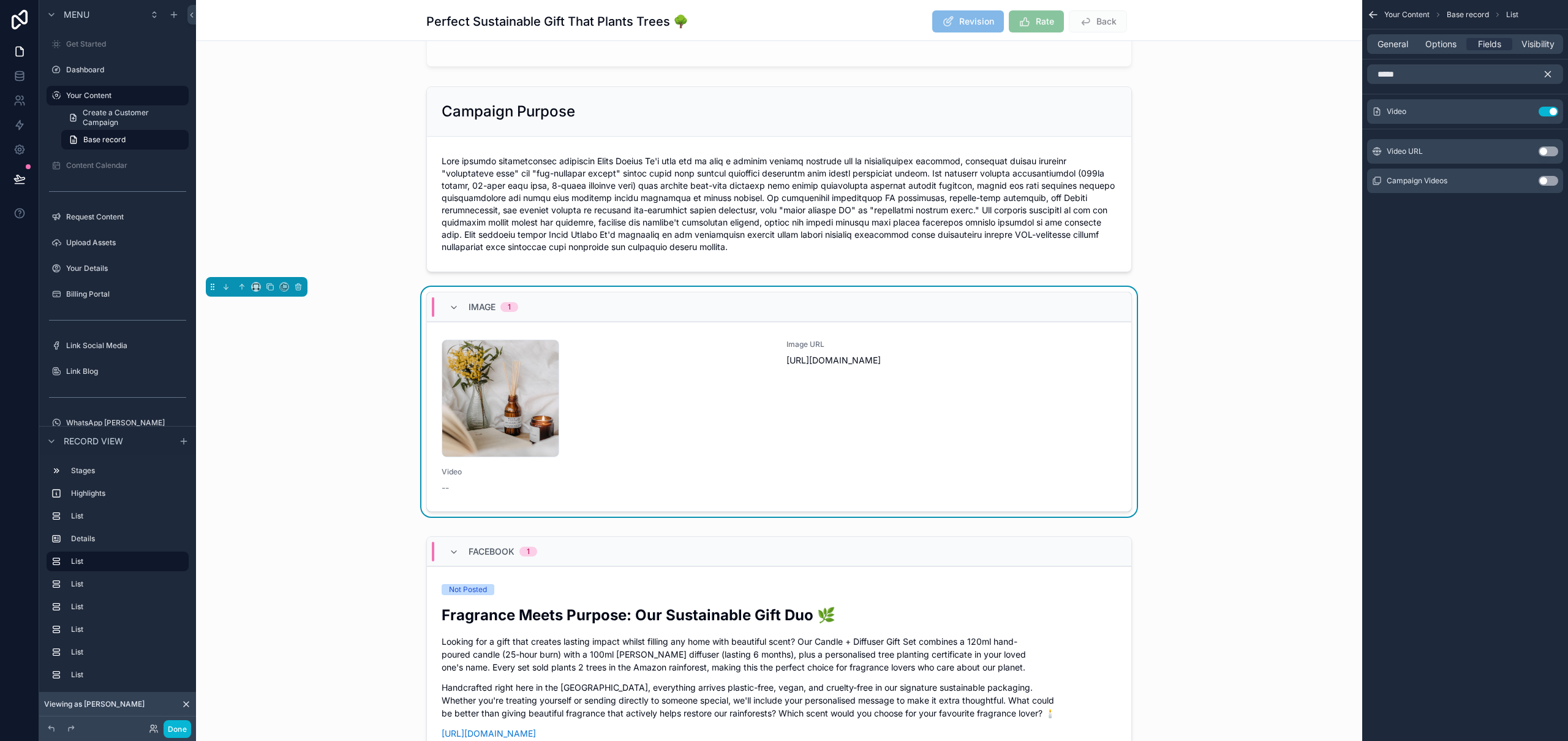
click at [1548, 151] on button "Use setting" at bounding box center [1548, 151] width 19 height 10
click at [1548, 109] on button "Use setting" at bounding box center [1548, 111] width 19 height 10
click at [1553, 108] on button "Use setting" at bounding box center [1548, 111] width 19 height 10
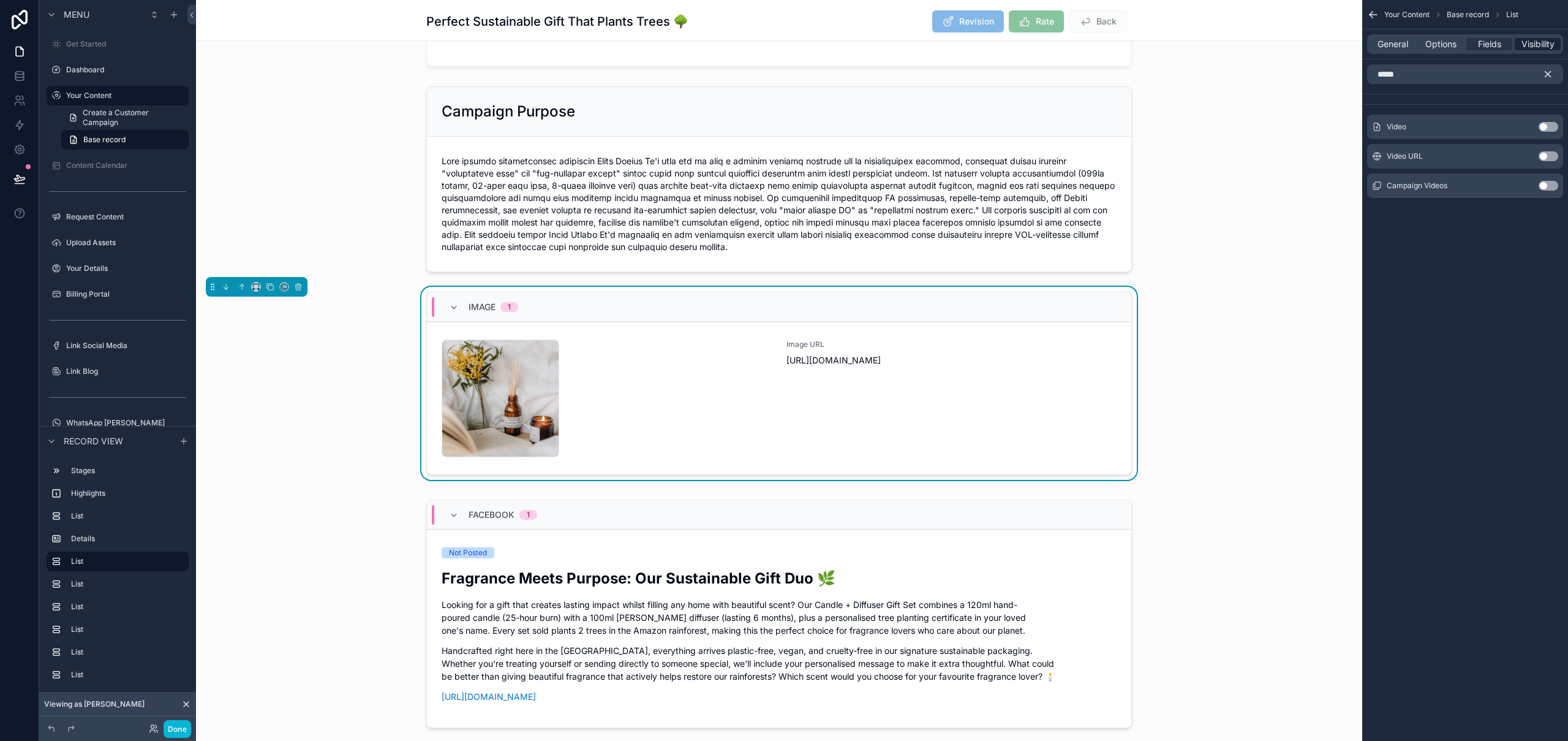
click at [1540, 47] on span "Visibility" at bounding box center [1537, 44] width 33 height 12
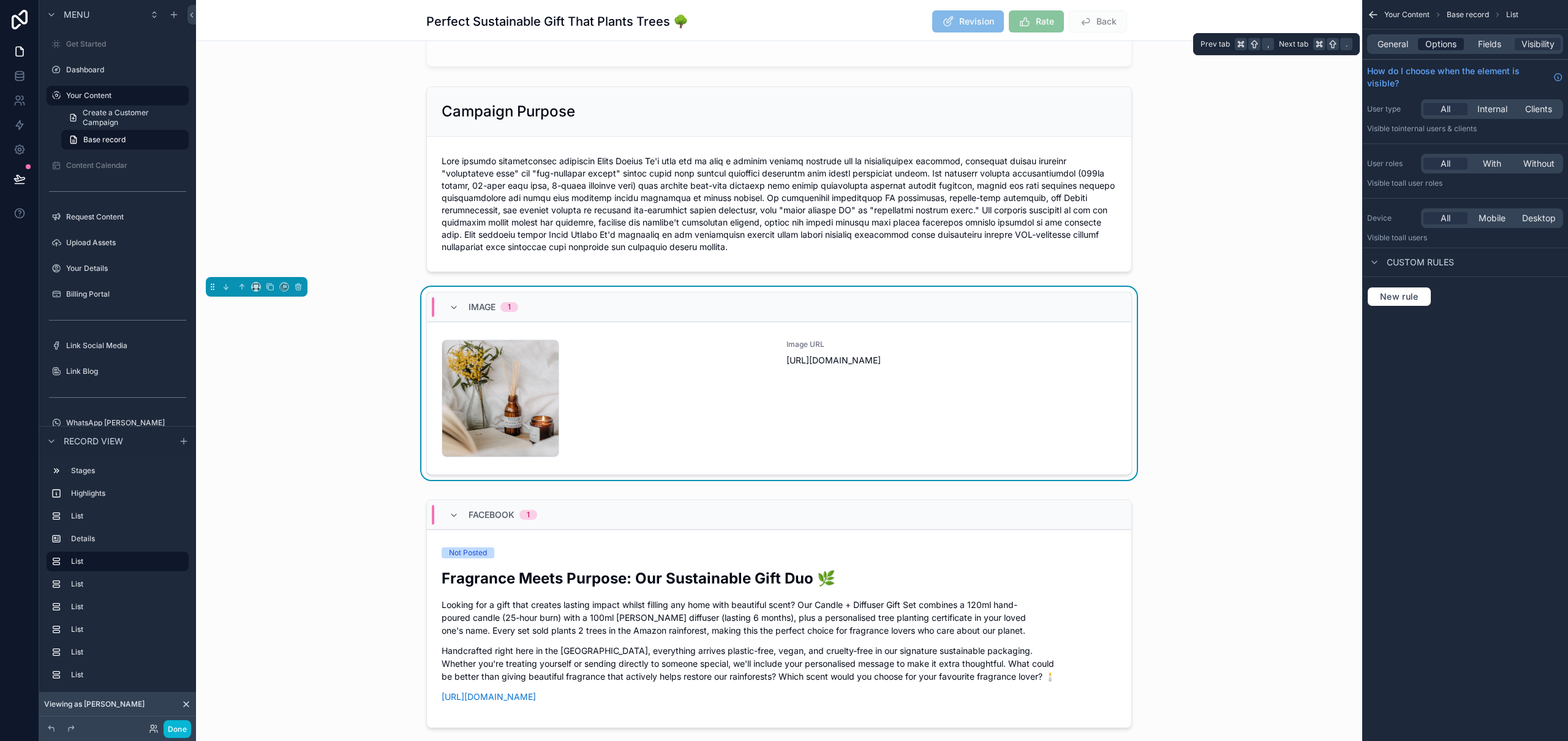
click at [1442, 44] on span "Options" at bounding box center [1440, 44] width 32 height 12
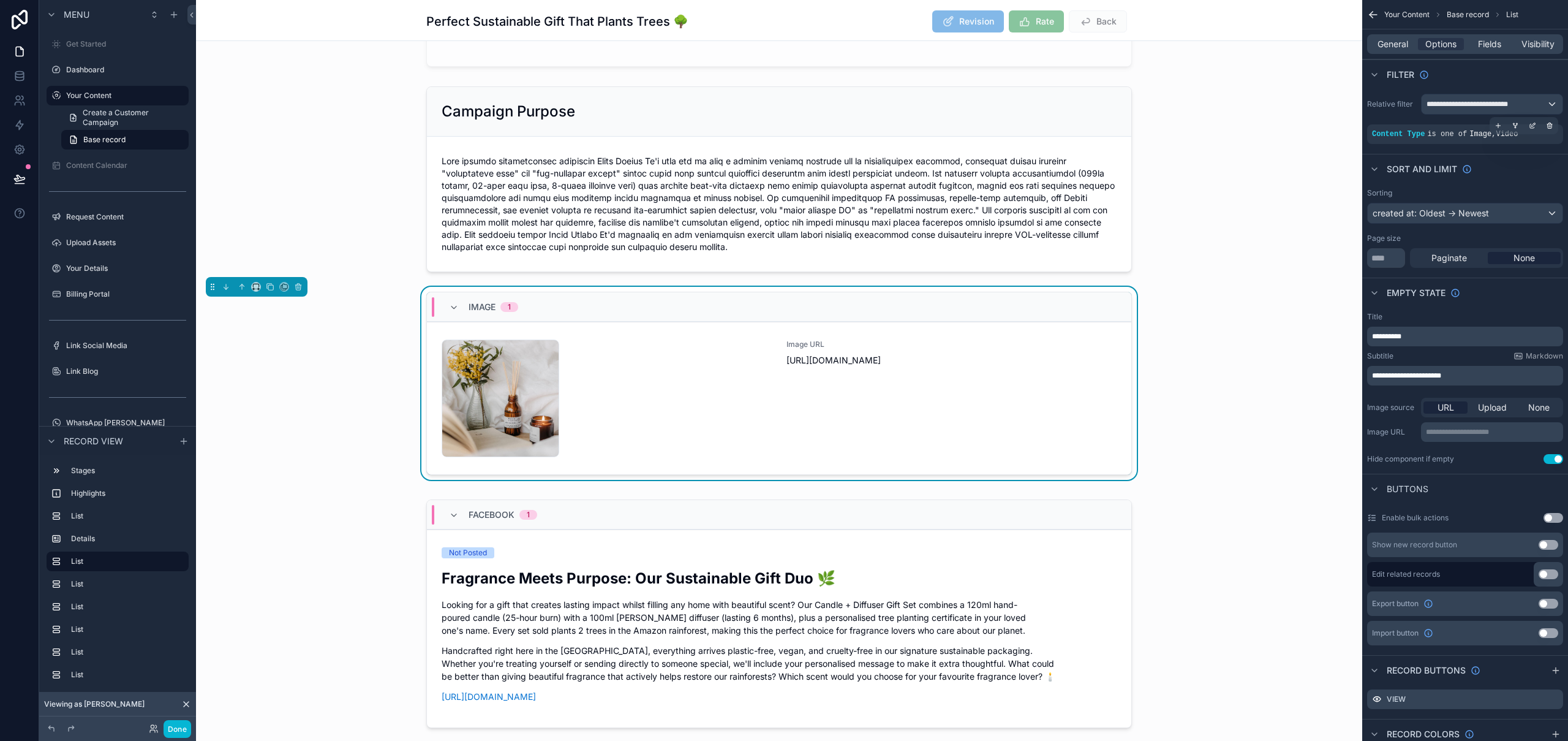
click at [1512, 139] on div "Content Type is one of Image , Video" at bounding box center [1465, 134] width 196 height 19
click at [1533, 125] on icon "scrollable content" at bounding box center [1533, 124] width 4 height 4
click at [1329, 109] on span "Is one of" at bounding box center [1320, 116] width 35 height 12
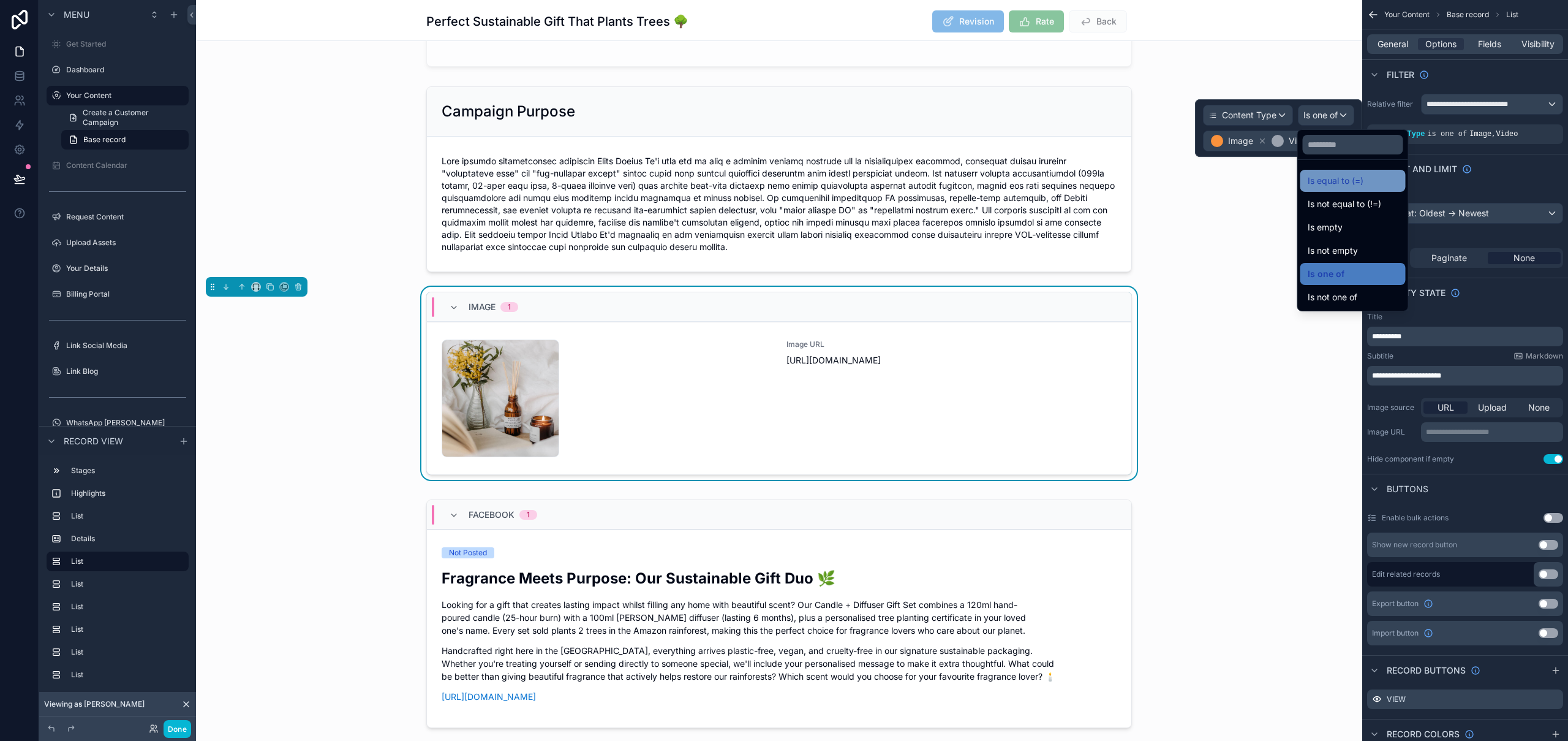
click at [1353, 184] on span "Is equal to (=)" at bounding box center [1336, 180] width 55 height 15
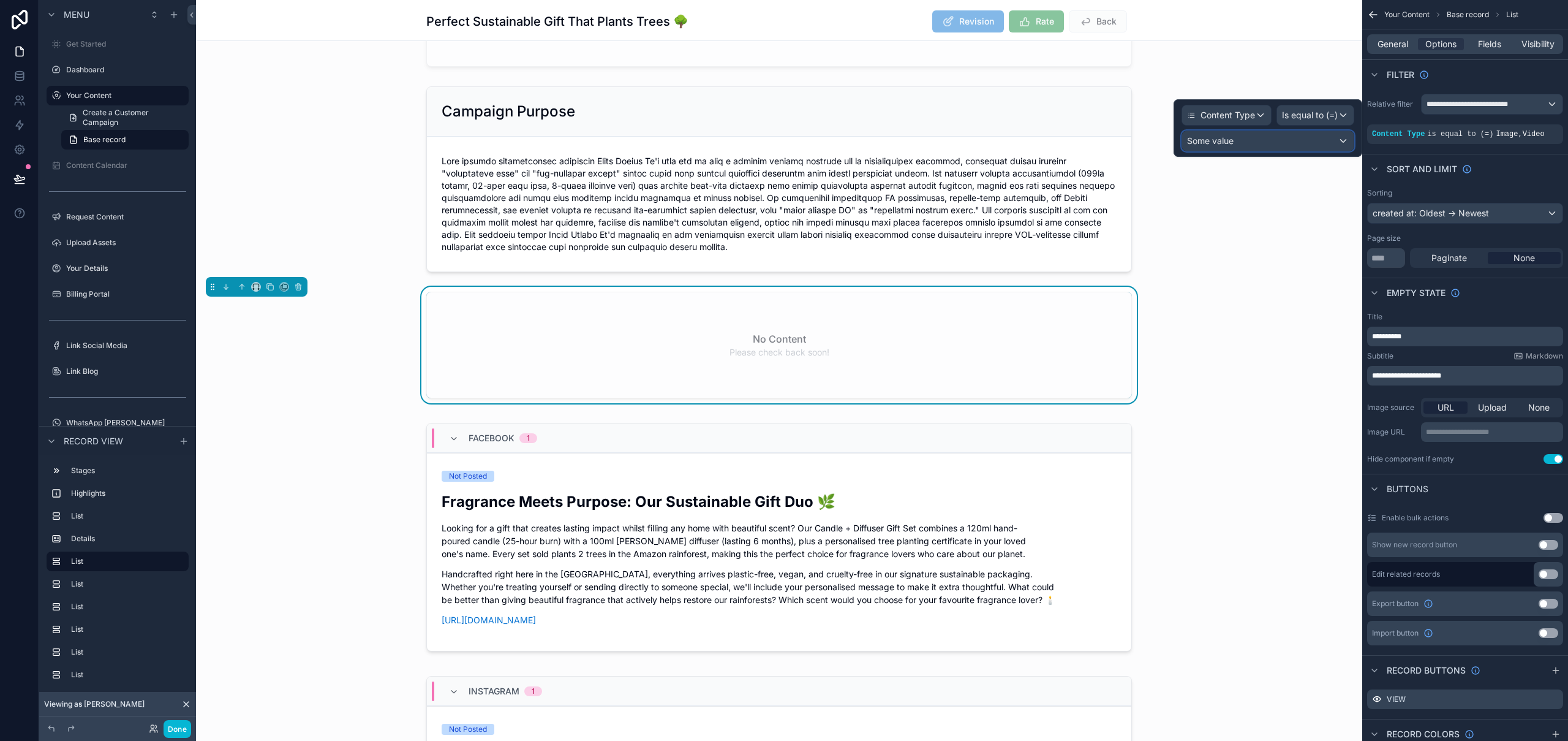
click at [1295, 149] on div "Some value" at bounding box center [1268, 140] width 172 height 19
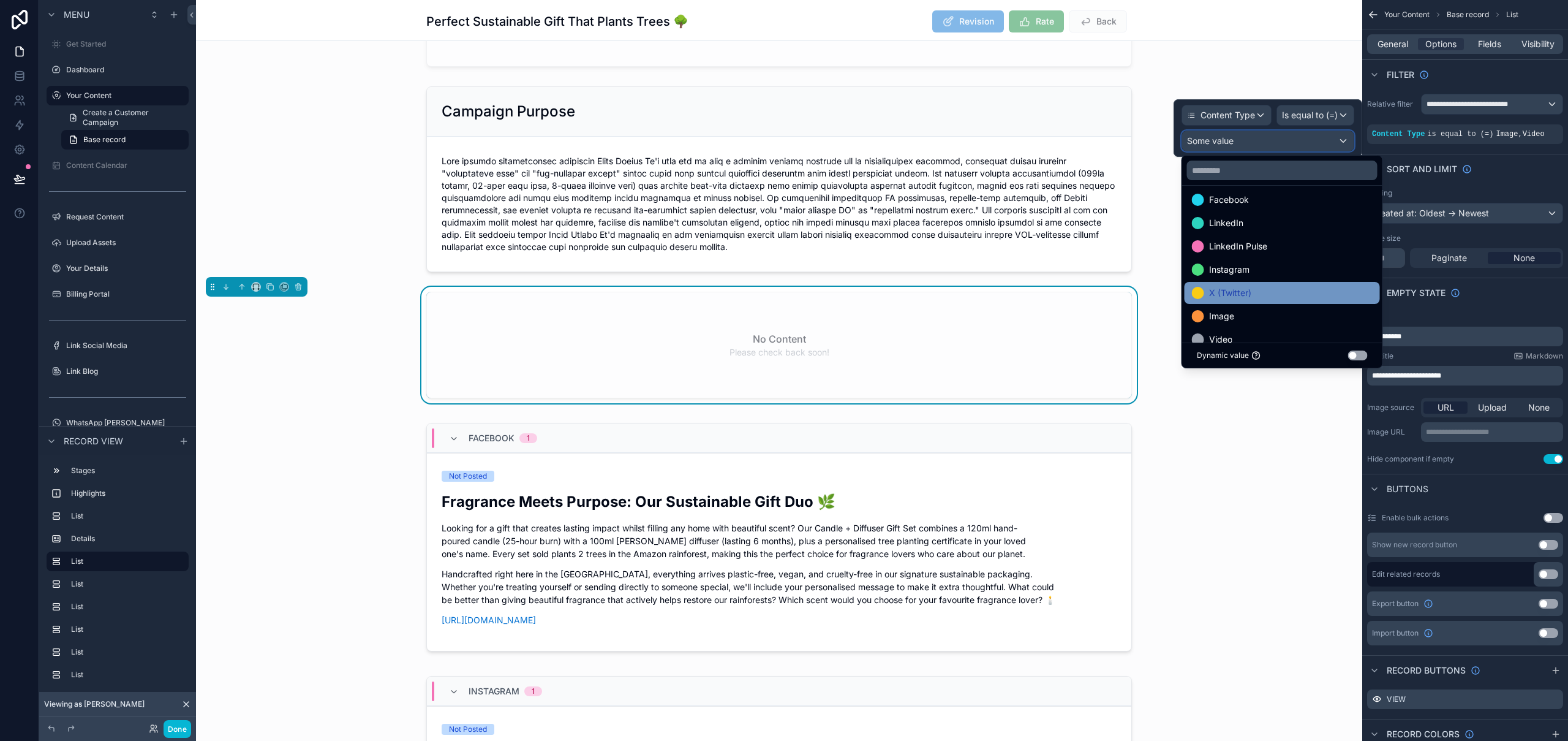
scroll to position [68, 0]
click at [1243, 283] on div "Image" at bounding box center [1282, 278] width 181 height 15
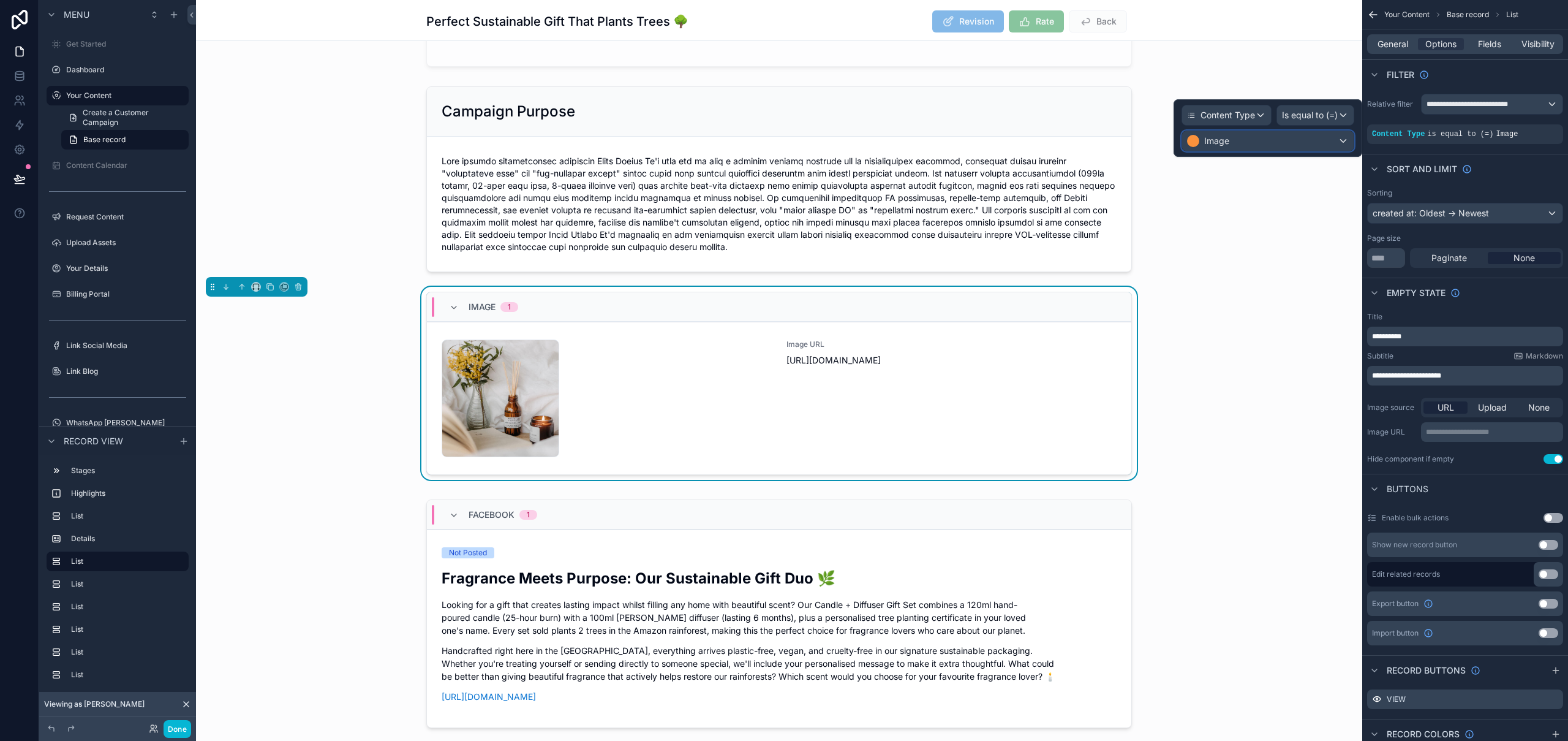
click at [1245, 139] on div "Image" at bounding box center [1268, 140] width 172 height 19
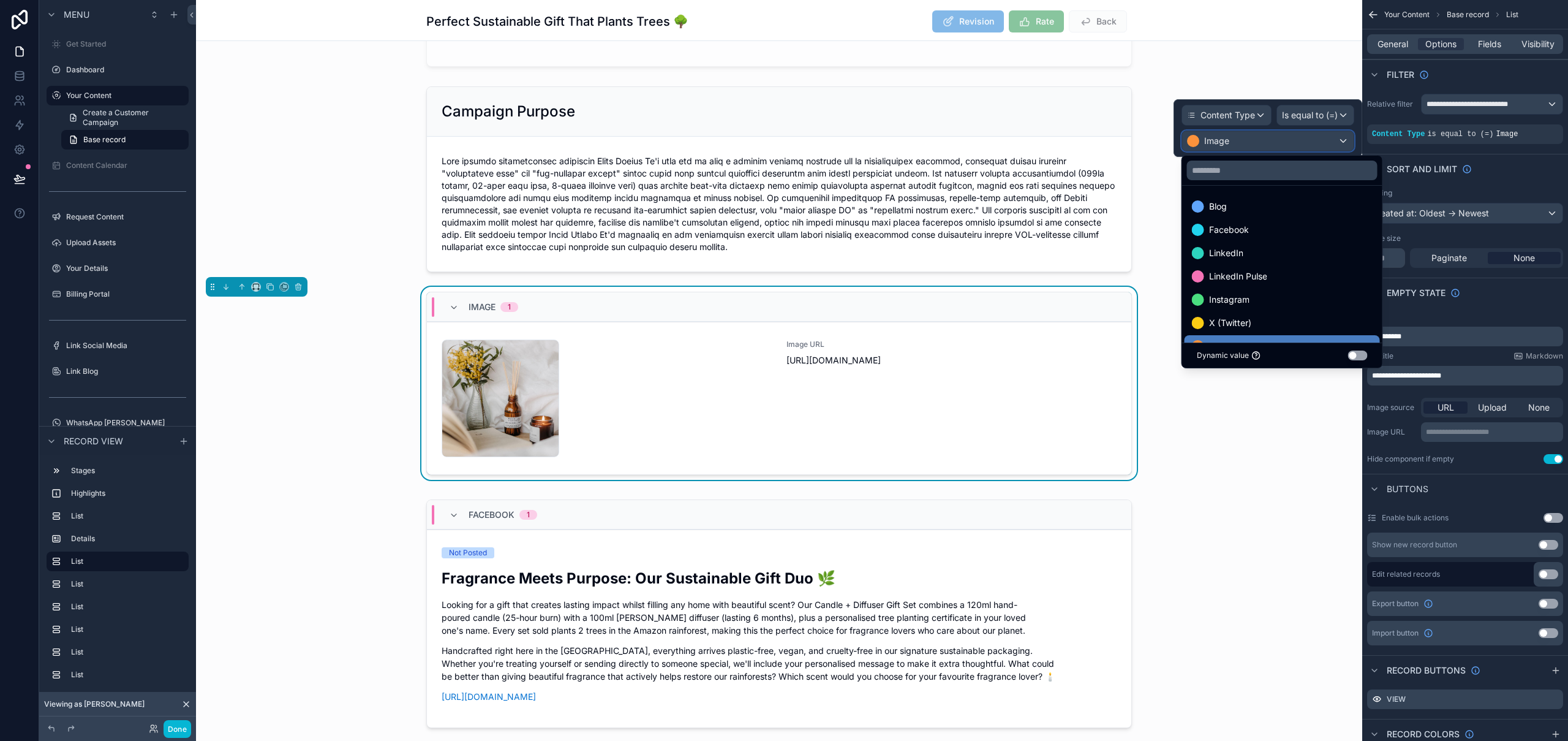
scroll to position [95, 0]
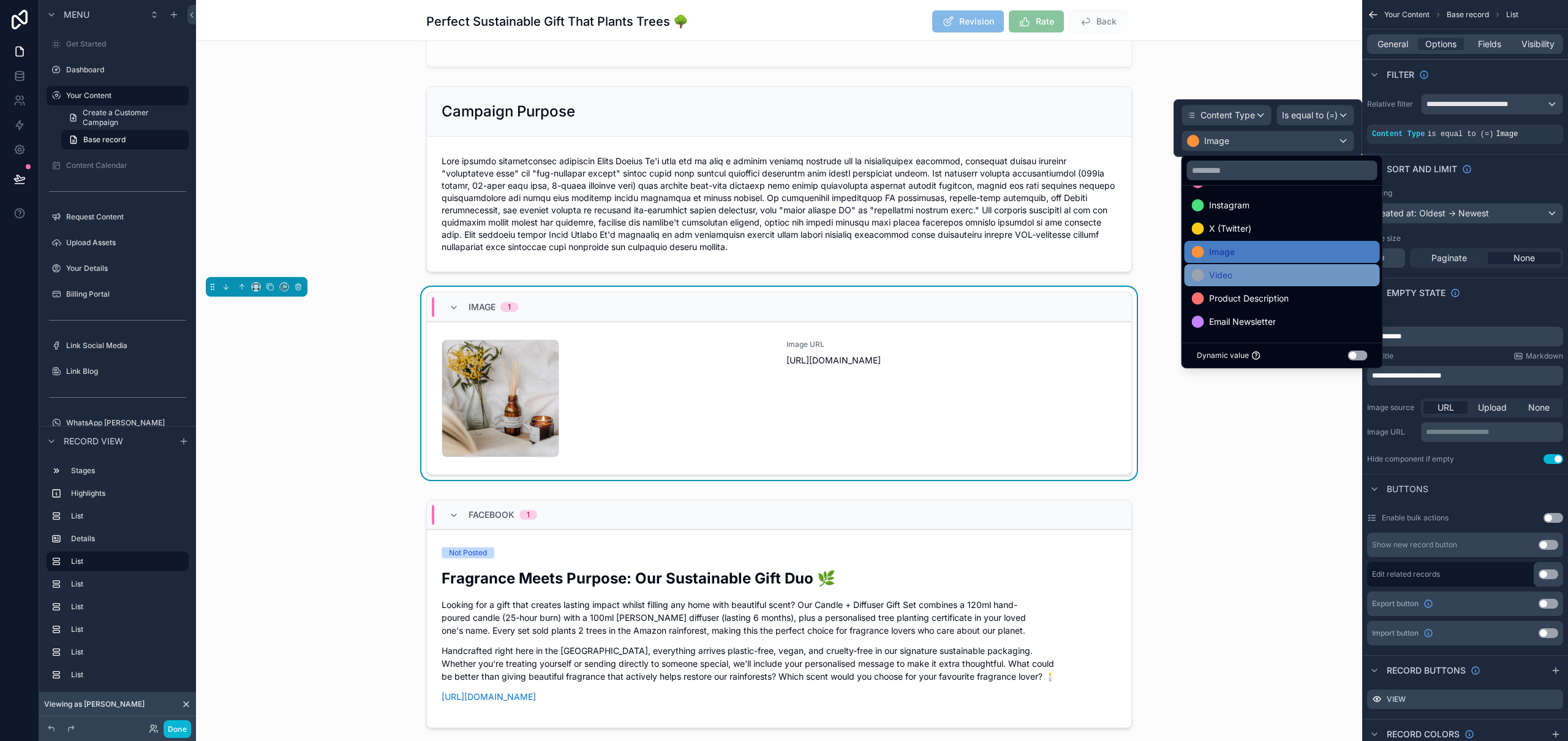
click at [1250, 280] on div "Video" at bounding box center [1282, 275] width 181 height 15
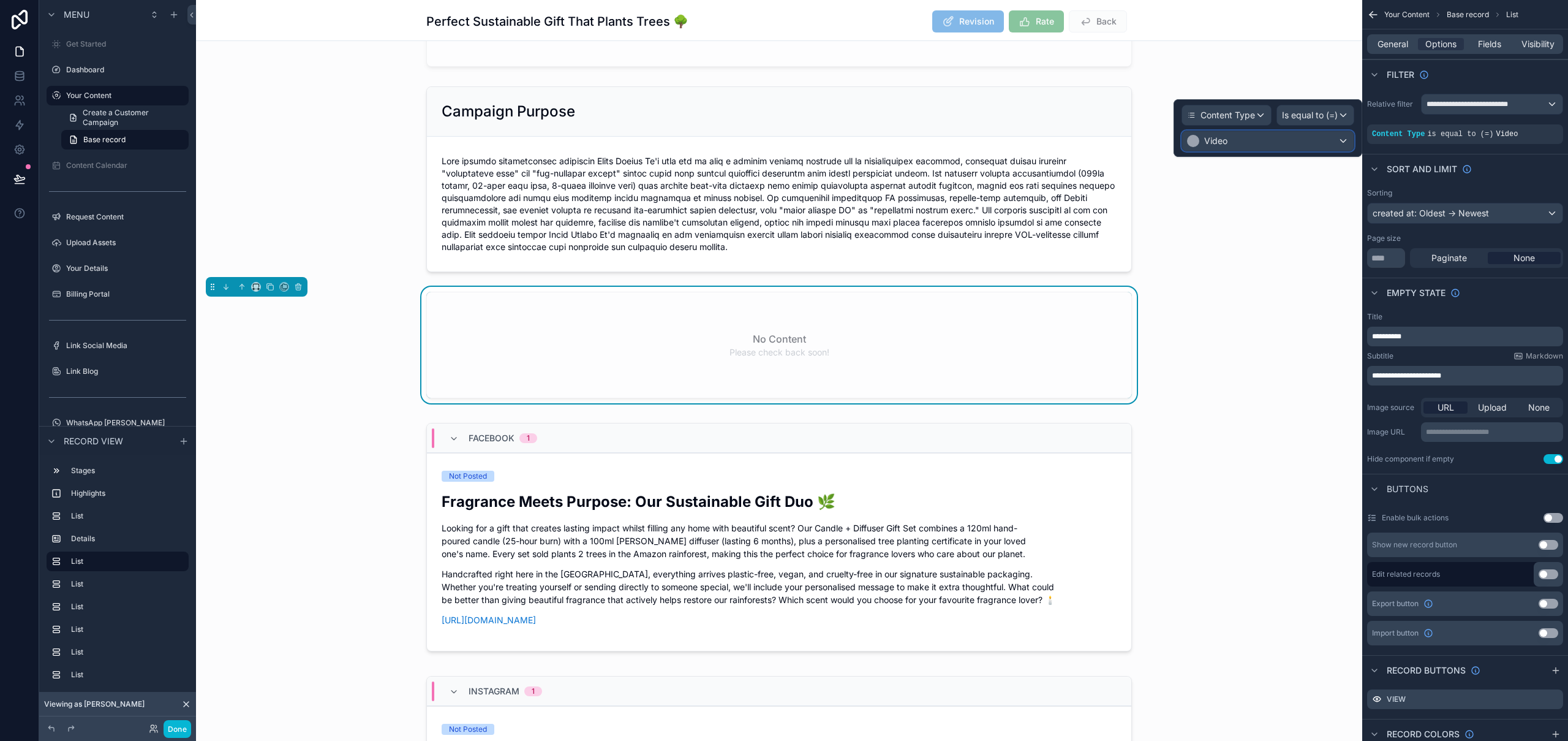
click at [1242, 145] on div "Video" at bounding box center [1268, 140] width 172 height 19
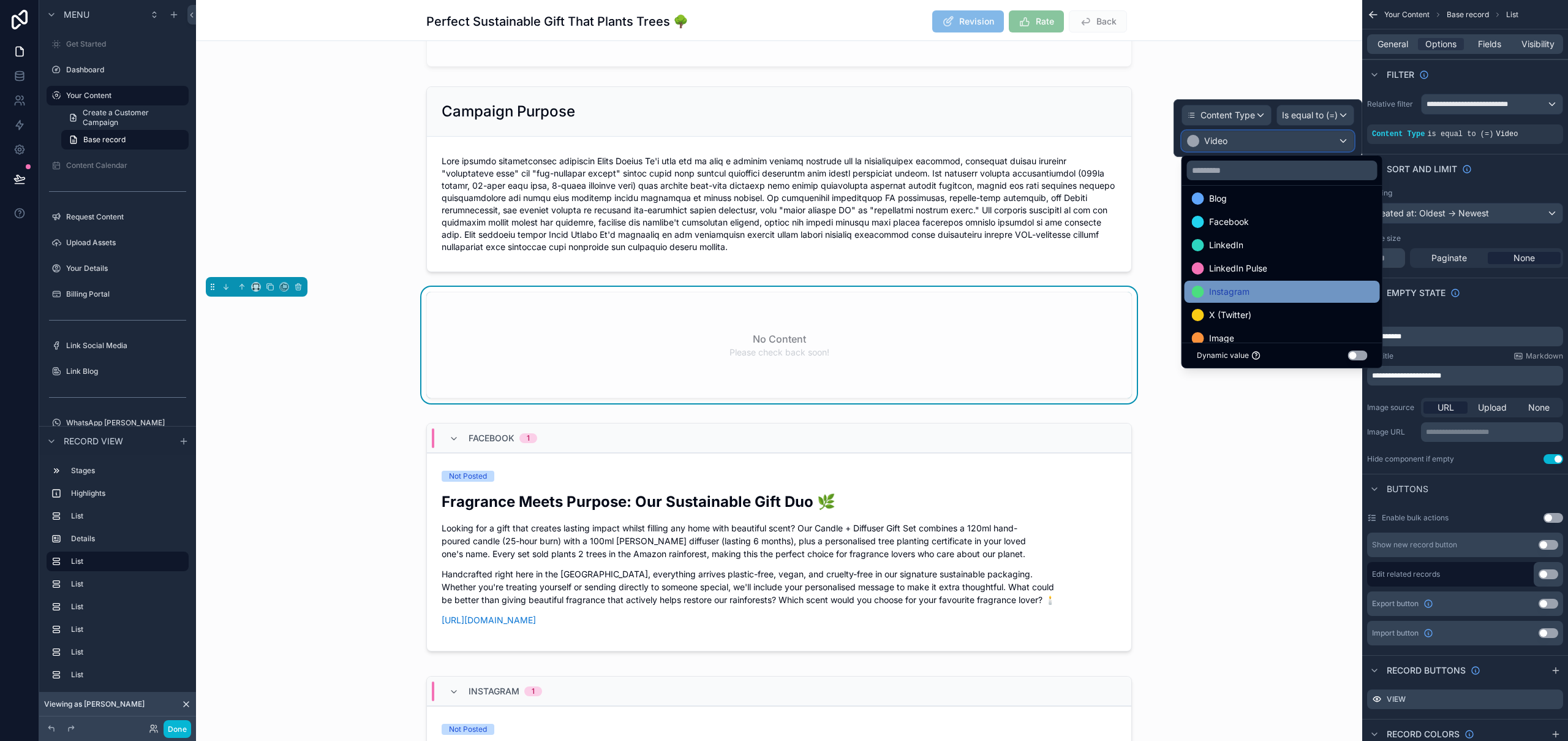
scroll to position [24, 0]
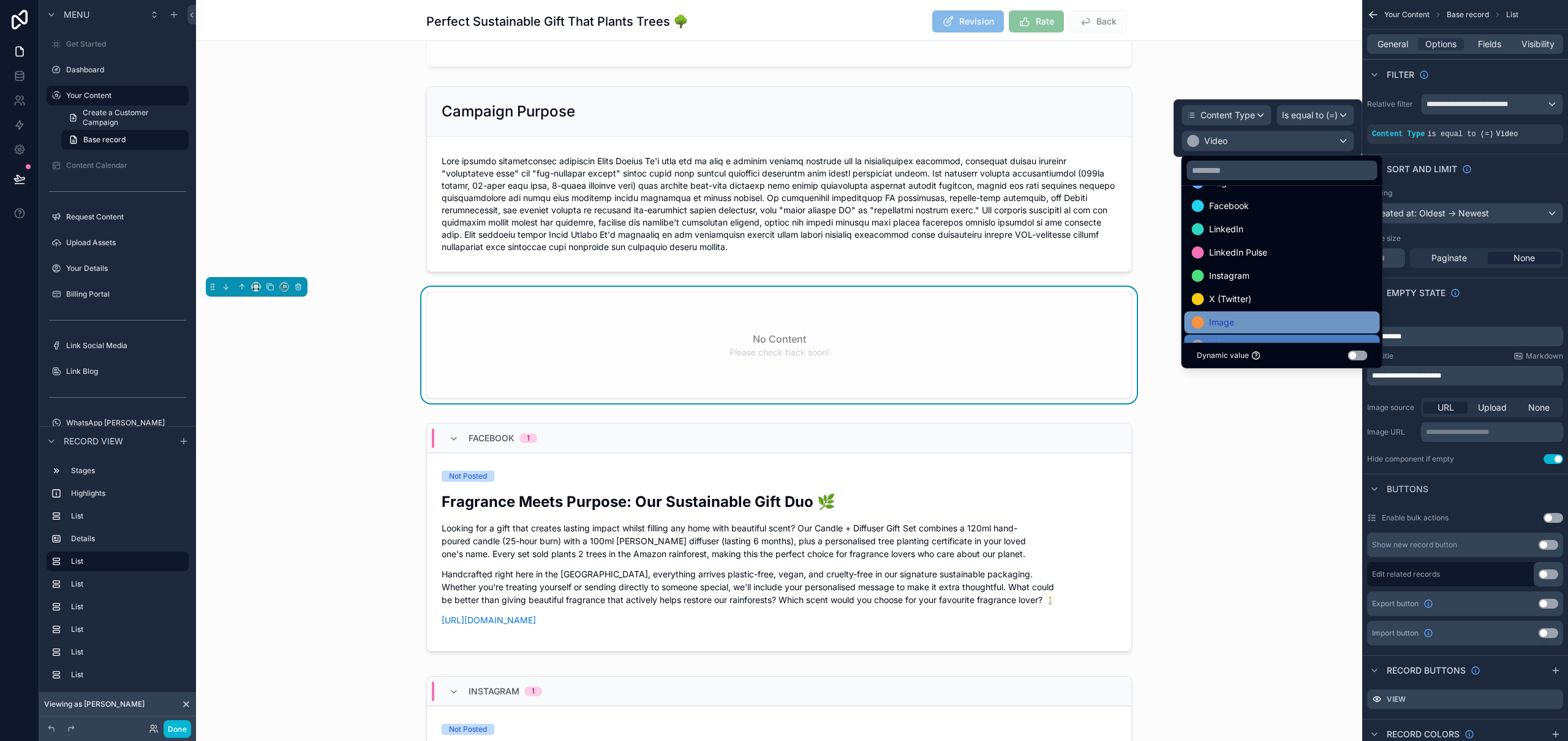
click at [1253, 319] on div "Image" at bounding box center [1282, 322] width 181 height 15
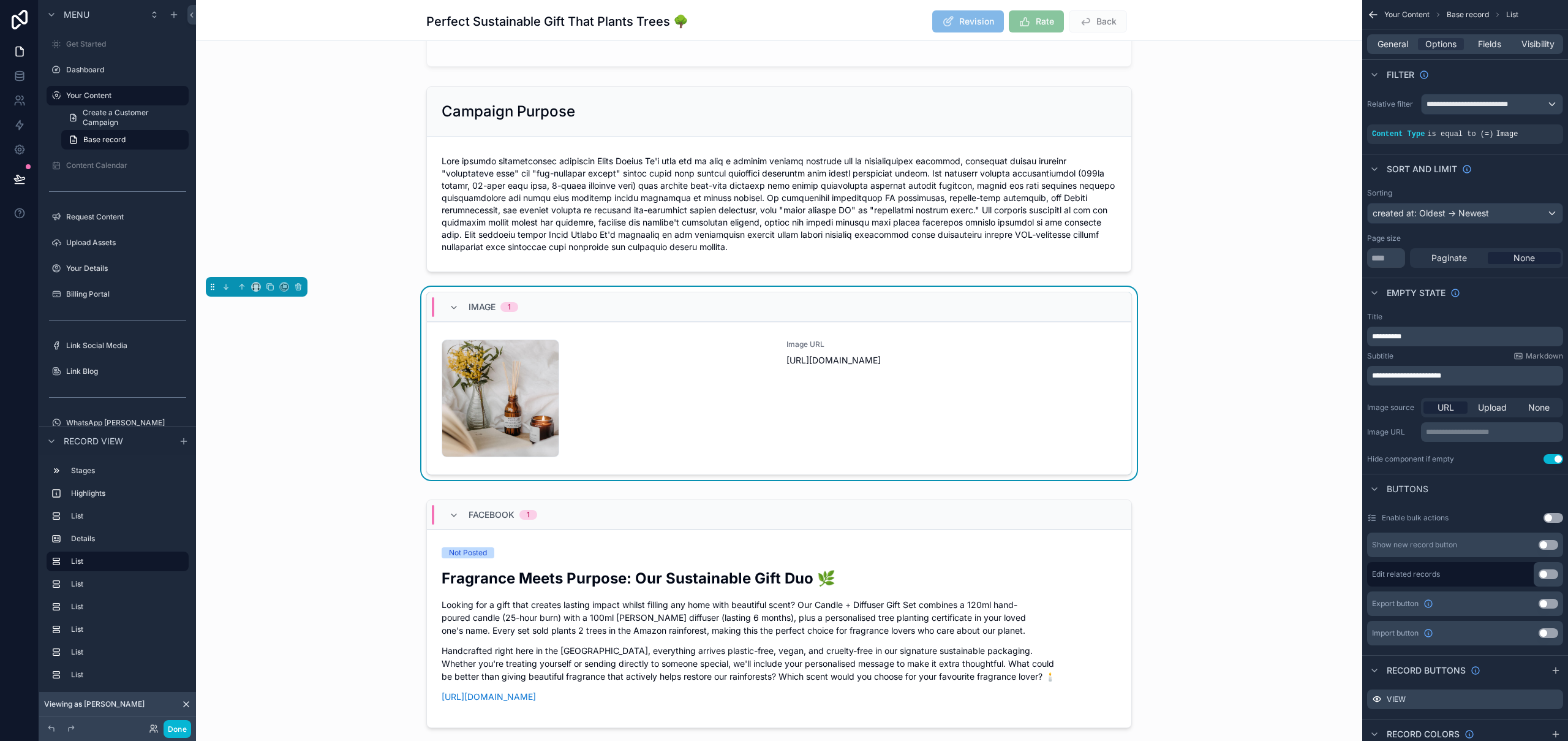
click at [1228, 370] on div "Image 1 earthcandleco-1757338348 .png Image URL [URL][DOMAIN_NAME] View" at bounding box center [779, 385] width 1166 height 198
click at [178, 726] on button "Done" at bounding box center [177, 729] width 28 height 18
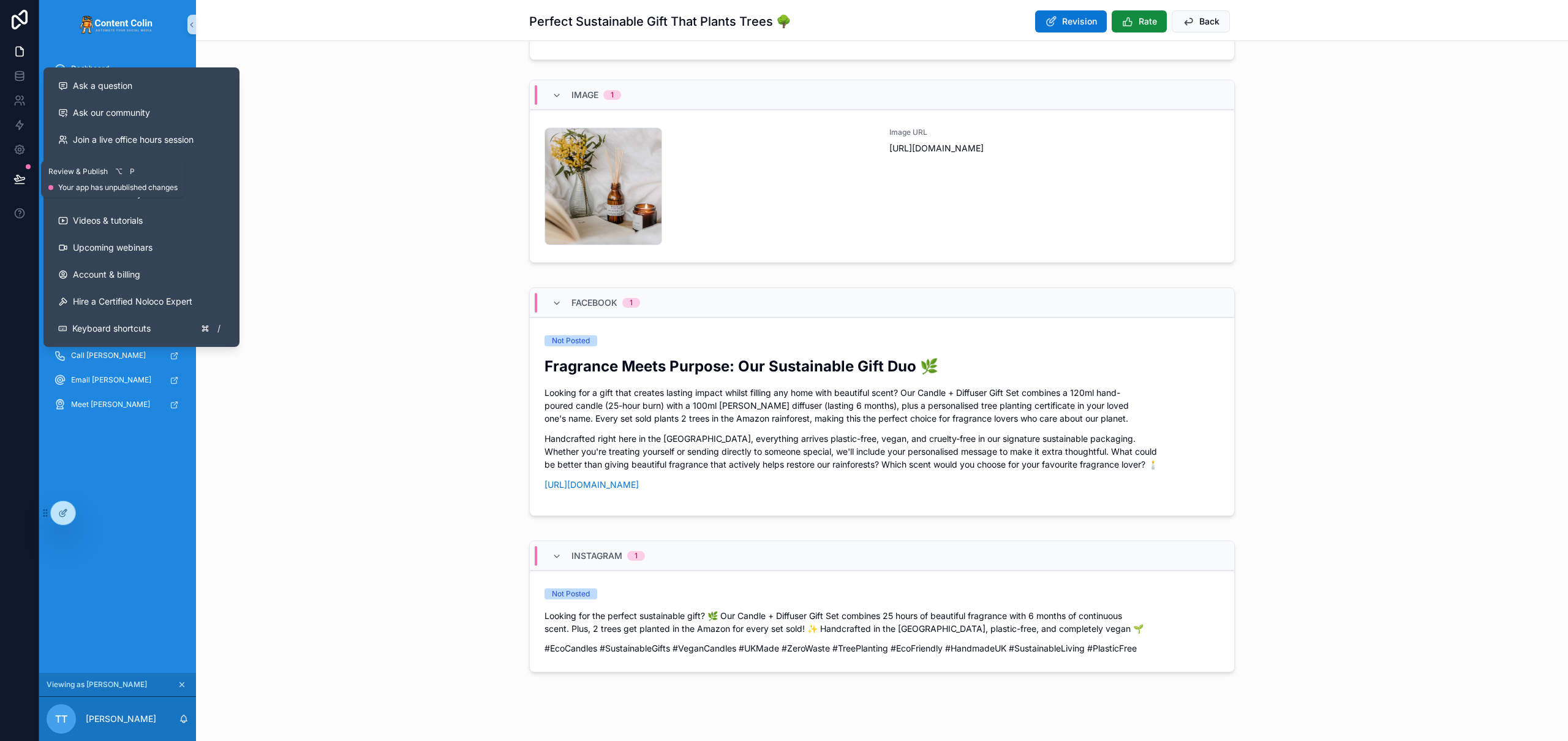
click at [29, 173] on button at bounding box center [19, 179] width 27 height 35
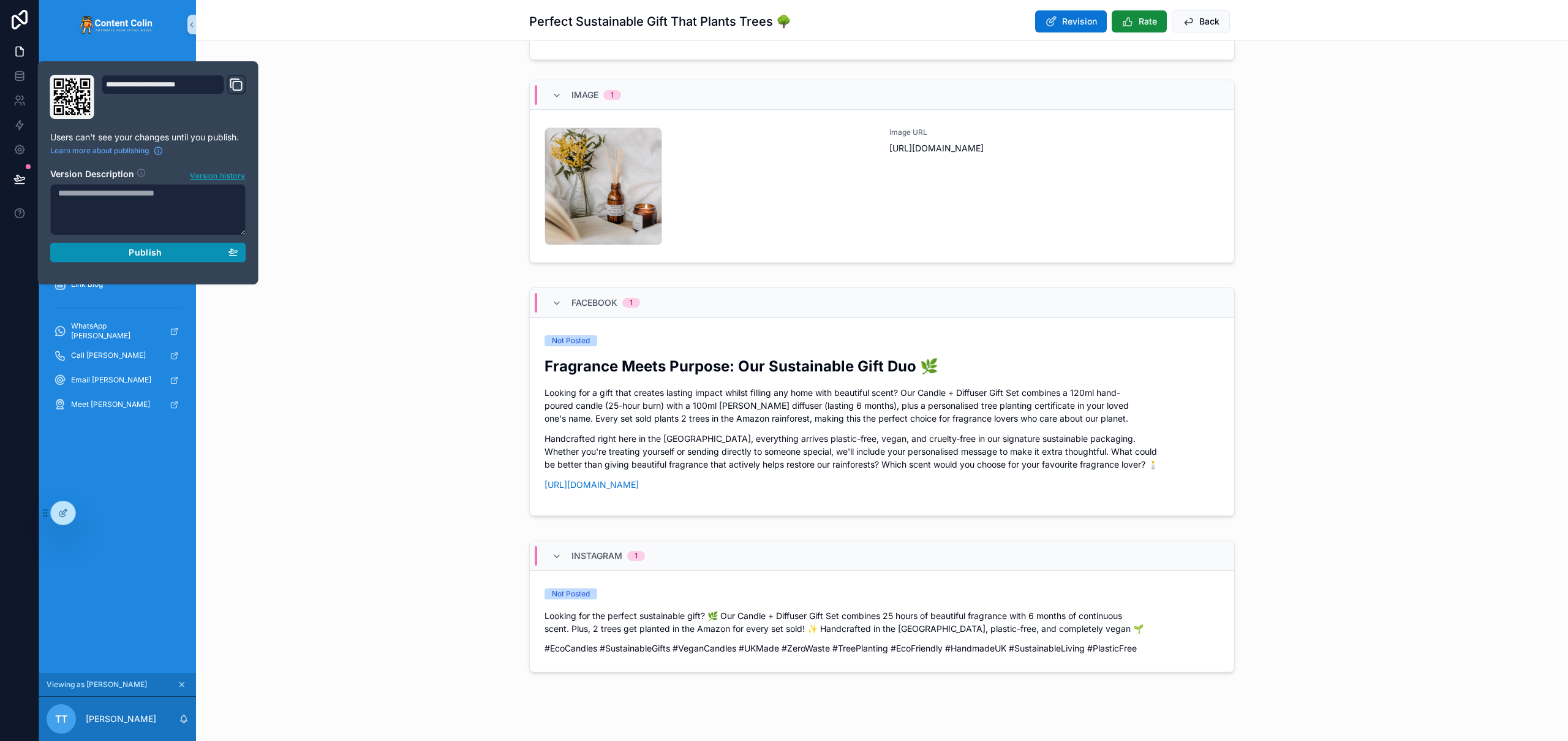
click at [115, 250] on div "Publish" at bounding box center [149, 253] width 180 height 11
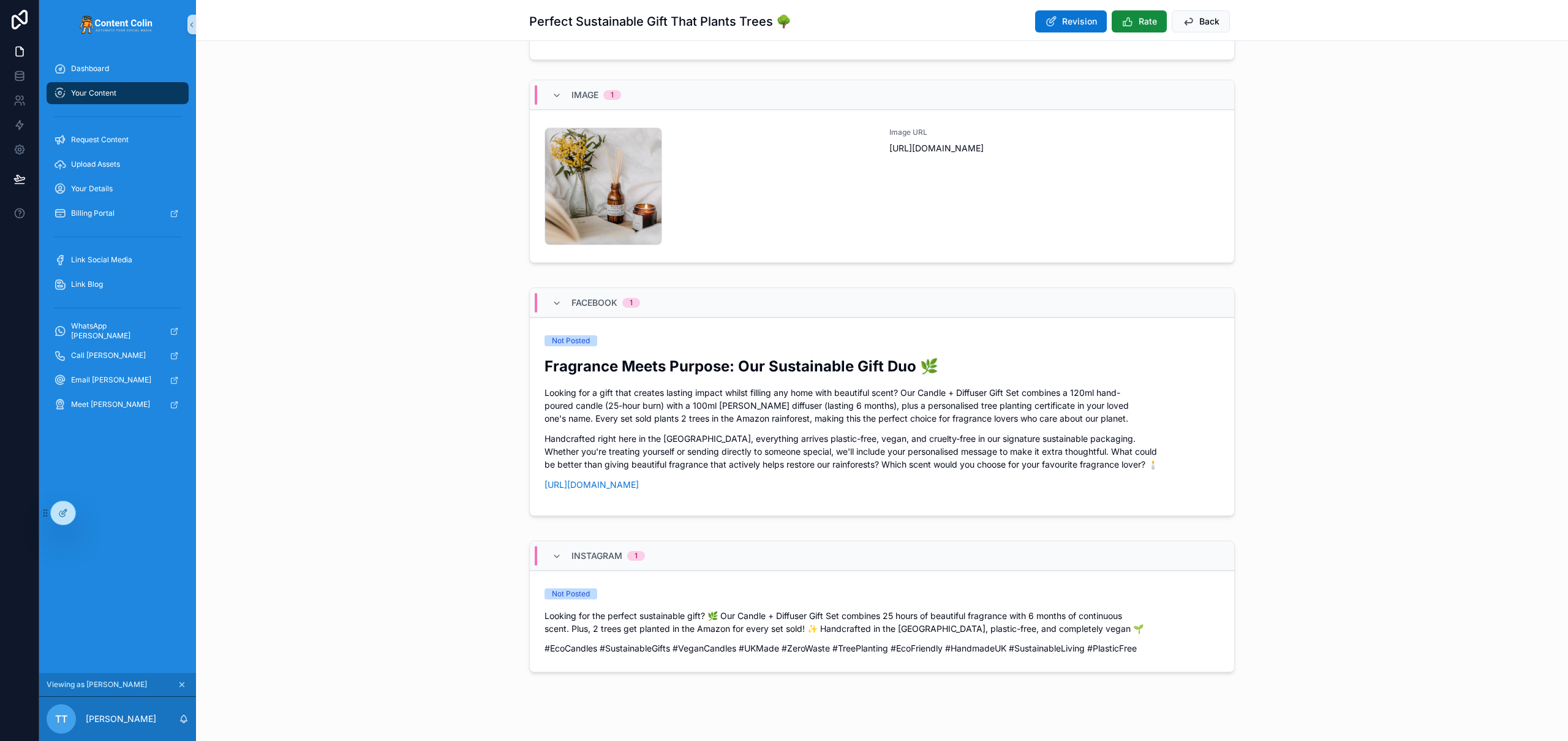
click at [400, 40] on div "Perfect Sustainable Gift That Plants Trees 🌳 Revision Rate Back" at bounding box center [882, 20] width 1372 height 41
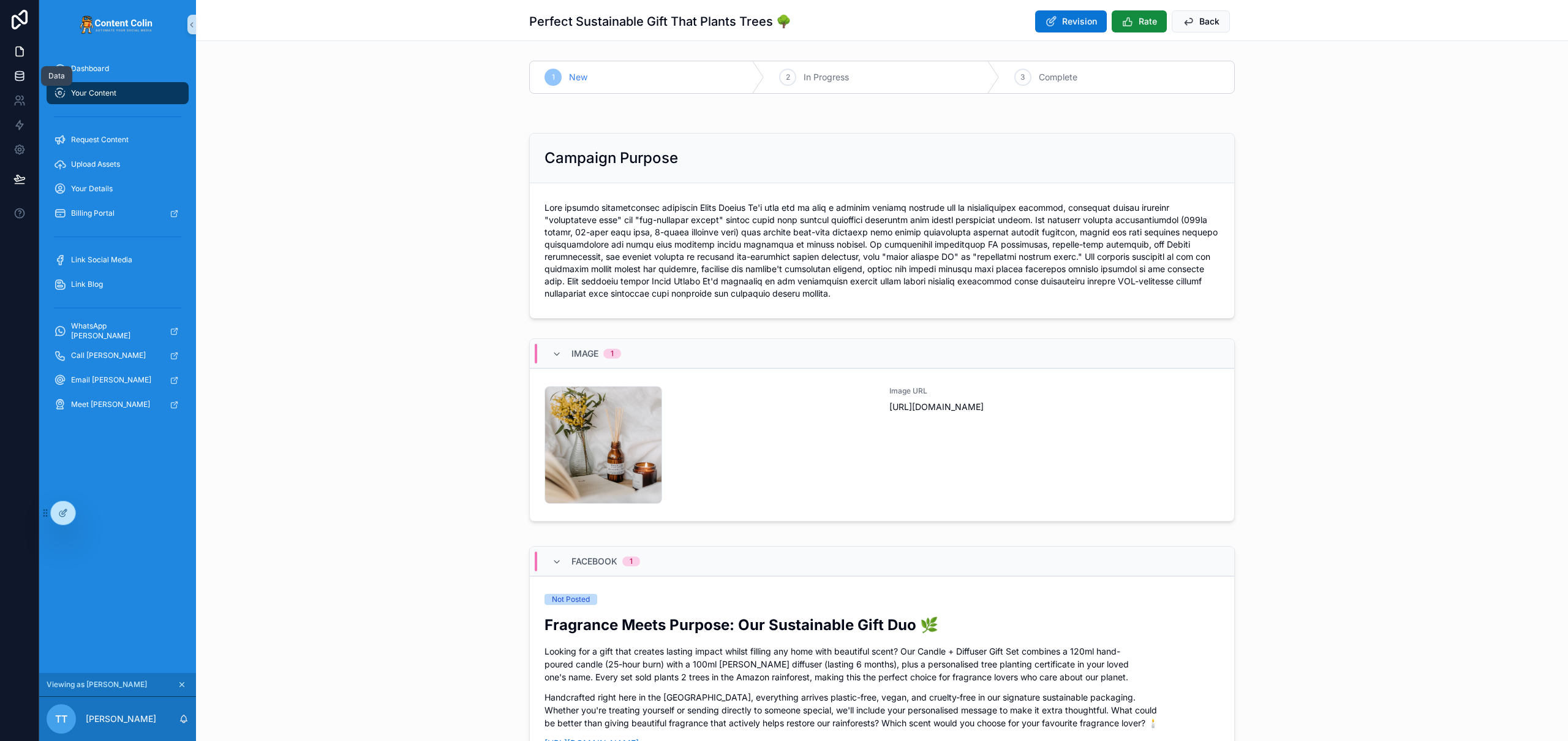
click at [15, 74] on icon at bounding box center [19, 75] width 8 height 5
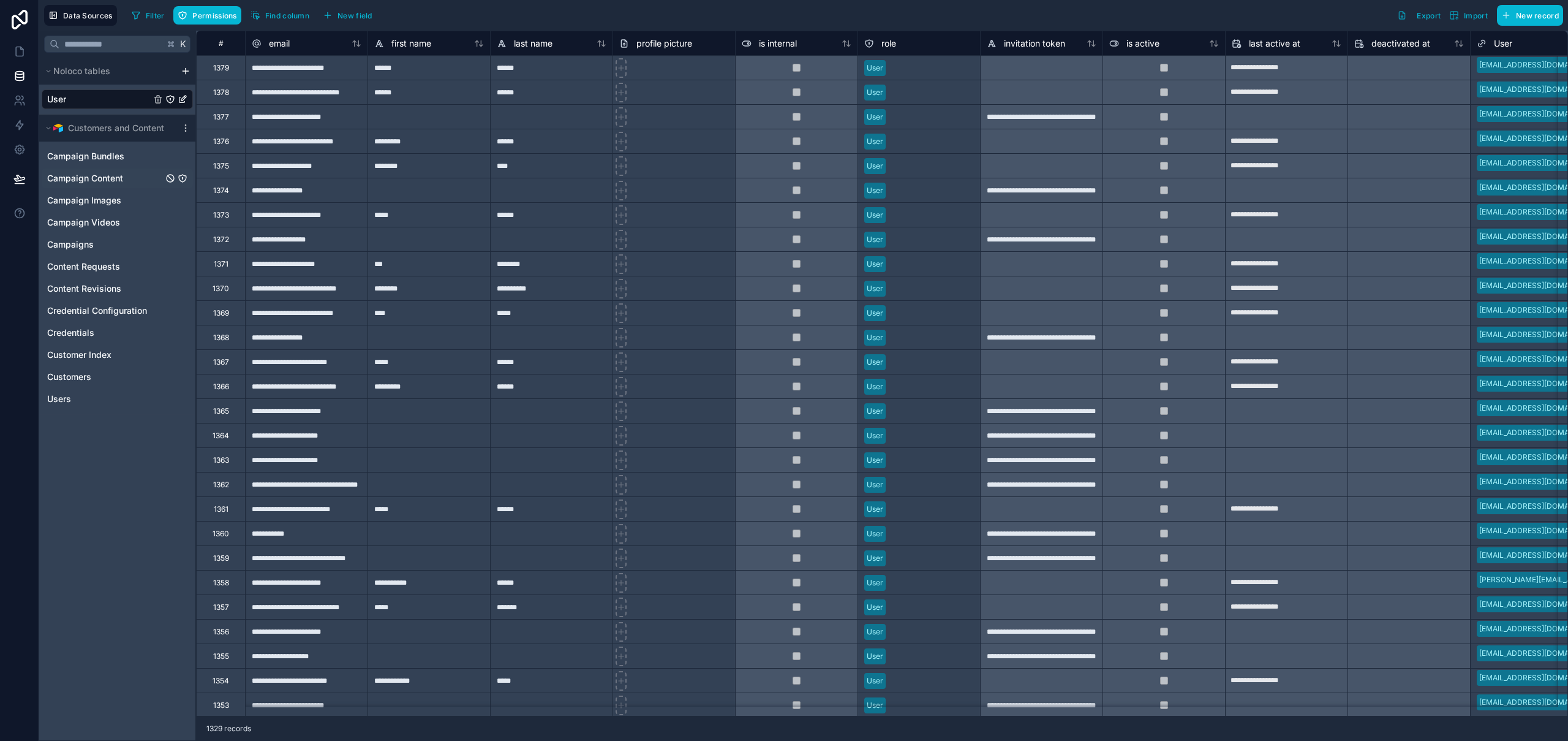
click at [107, 178] on span "Campaign Content" at bounding box center [85, 179] width 76 height 12
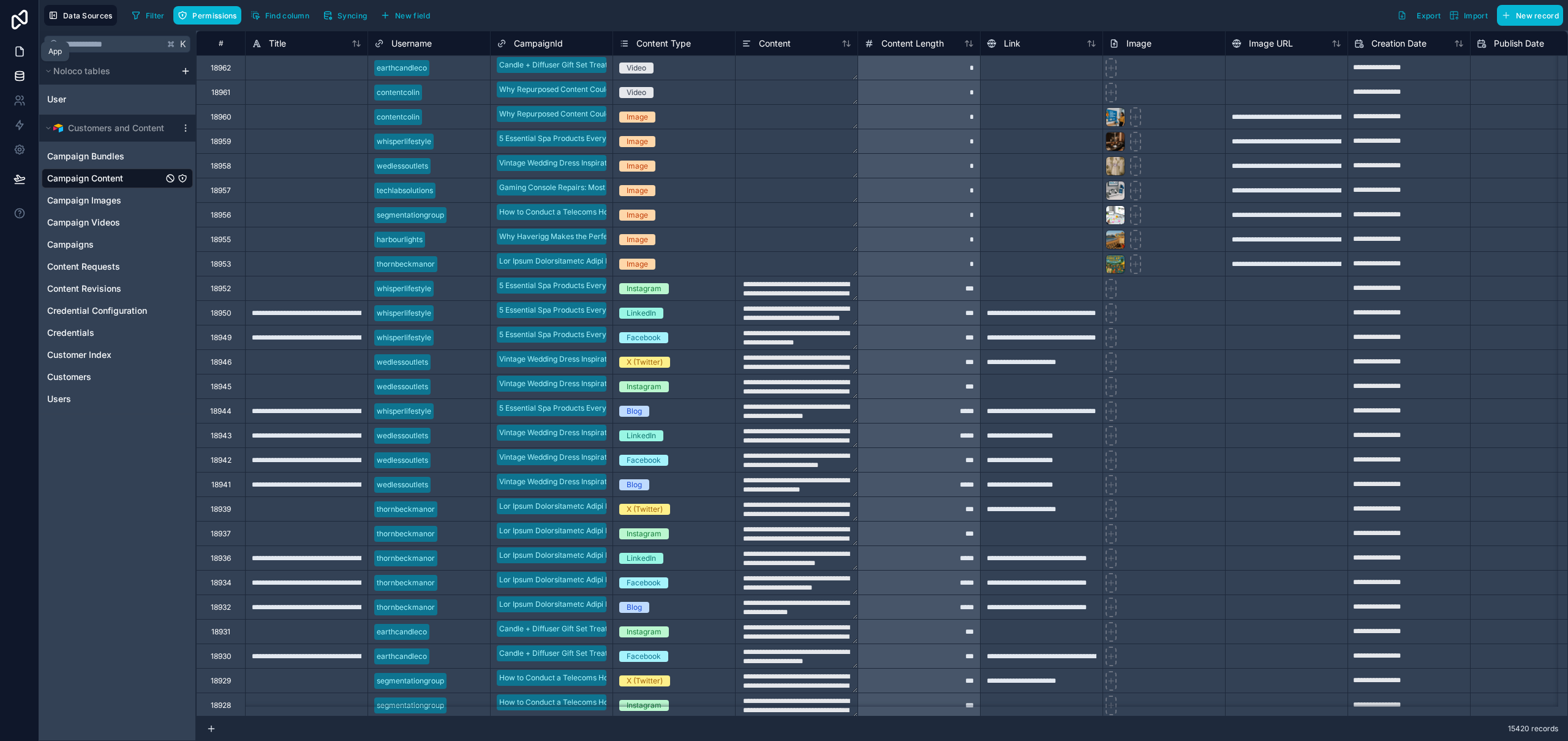
click at [16, 53] on icon at bounding box center [20, 52] width 12 height 12
